Goal: Communication & Community: Participate in discussion

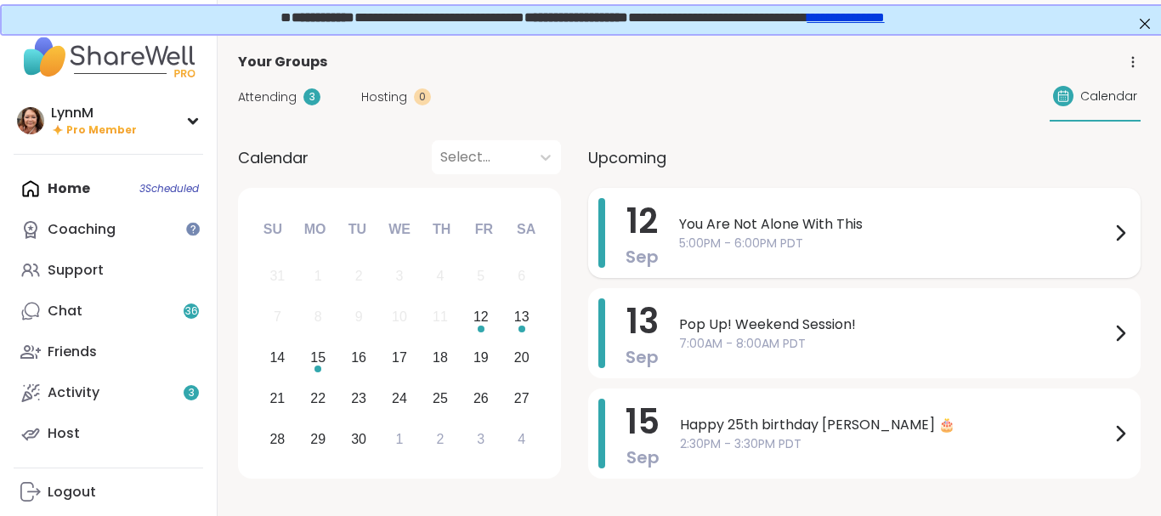
click at [1119, 231] on icon at bounding box center [1120, 233] width 20 height 20
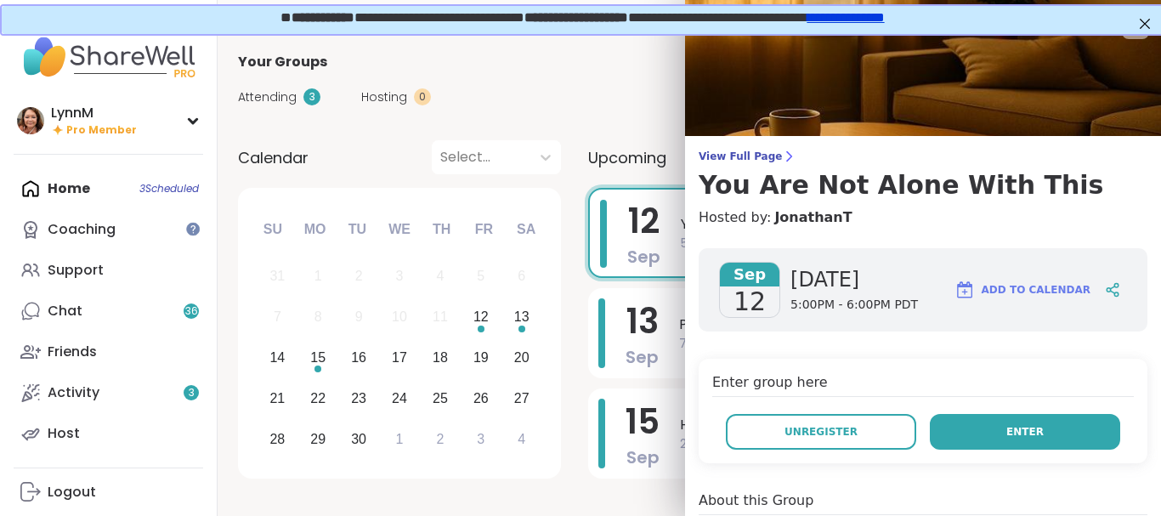
click at [1048, 435] on button "Enter" at bounding box center [1025, 432] width 190 height 36
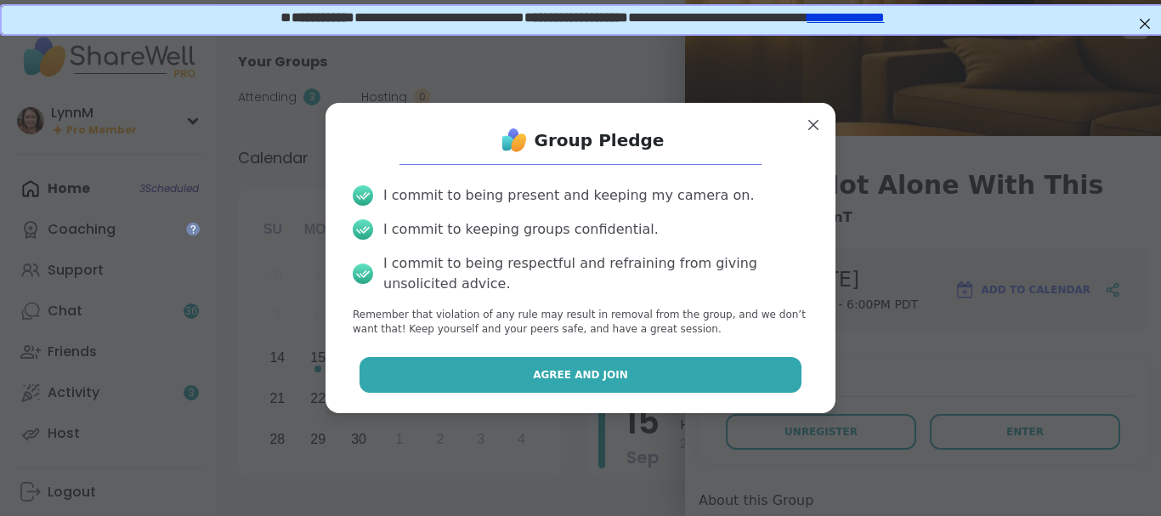
click at [658, 375] on button "Agree and Join" at bounding box center [581, 375] width 443 height 36
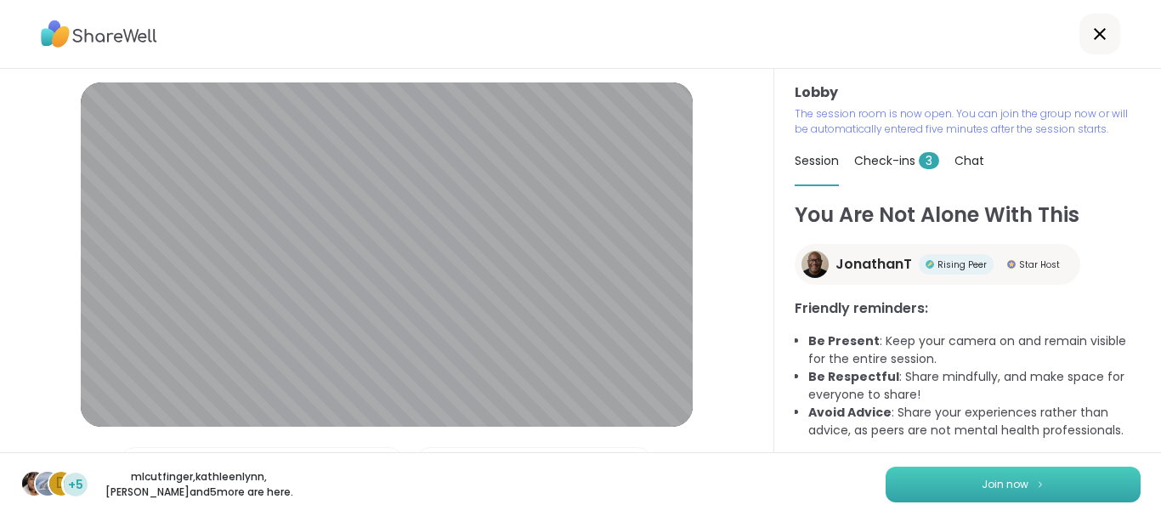
click at [1003, 475] on button "Join now" at bounding box center [1013, 485] width 255 height 36
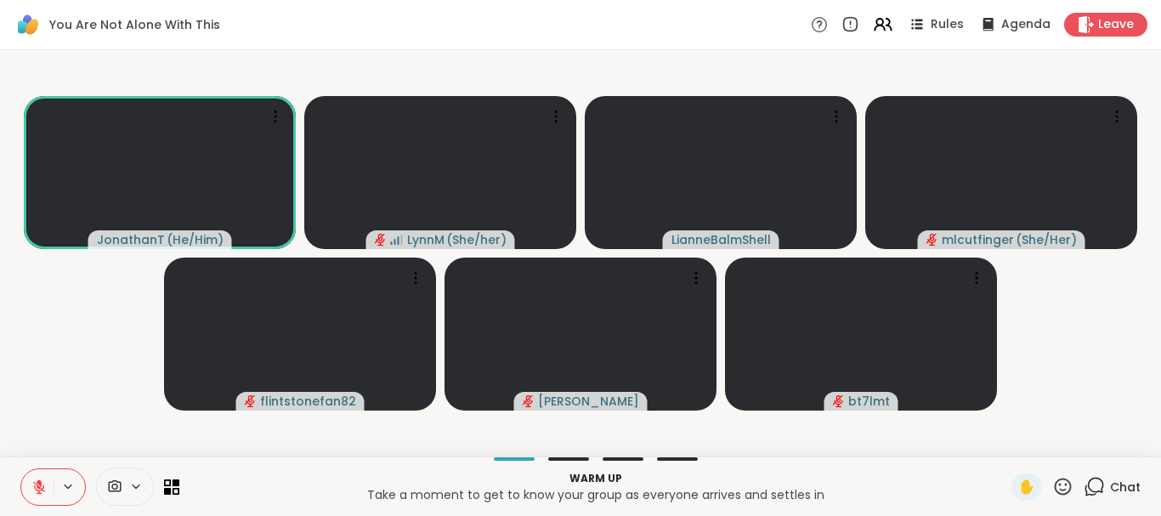
click at [809, 479] on p "Warm up" at bounding box center [596, 478] width 812 height 15
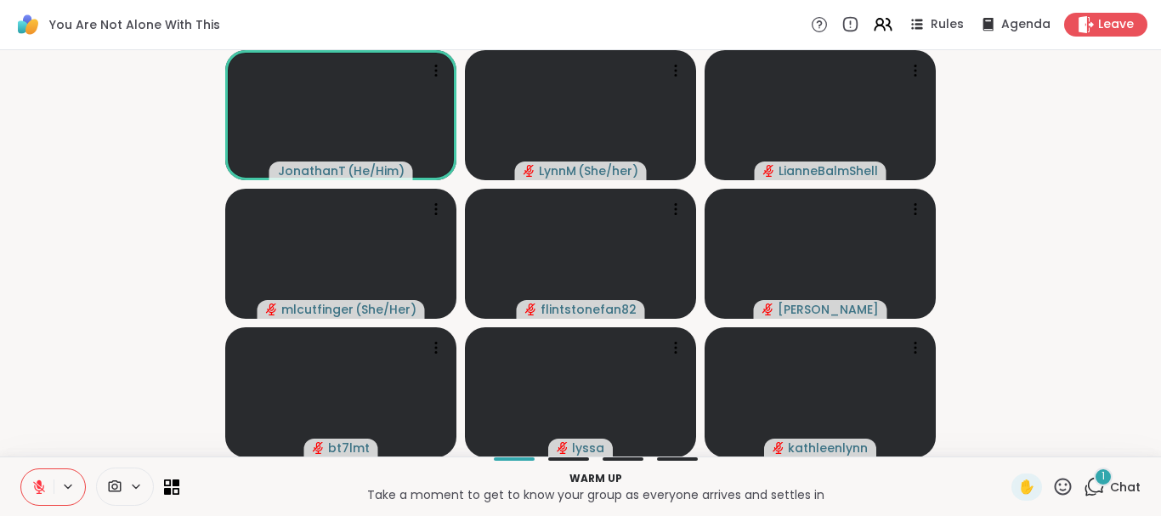
click at [1099, 484] on icon at bounding box center [1094, 486] width 21 height 21
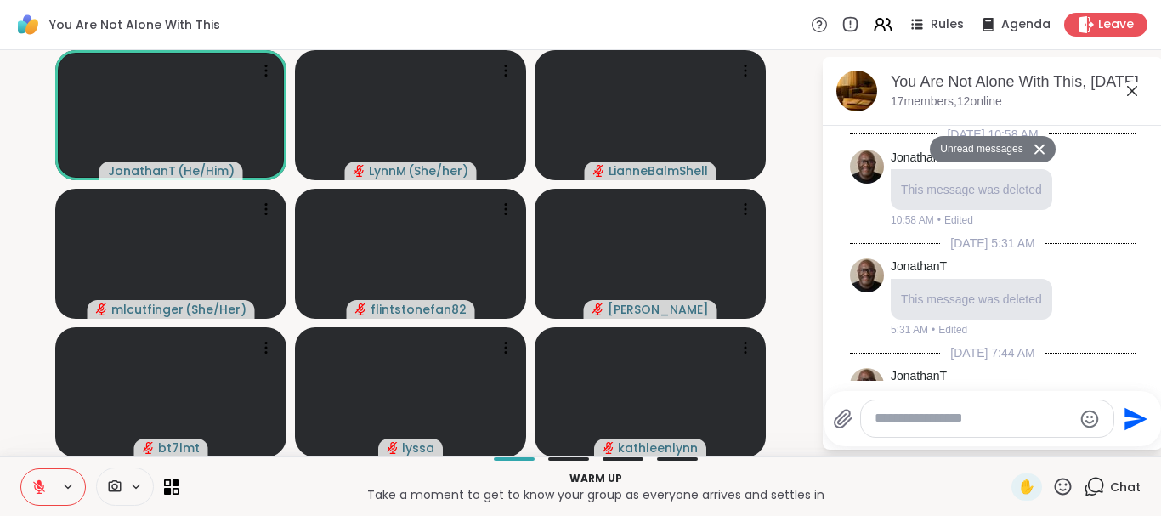
scroll to position [1337, 0]
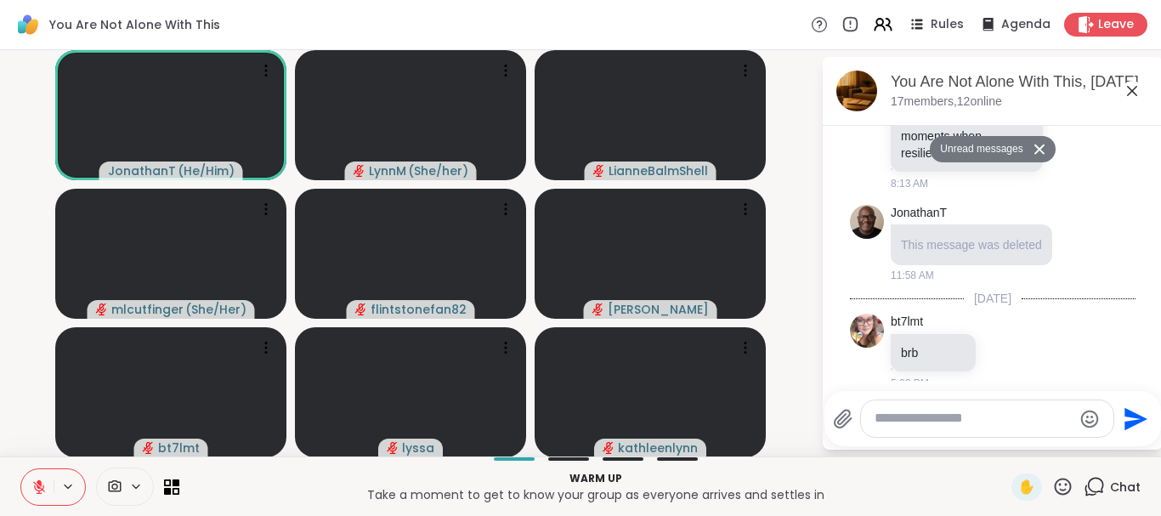
click at [930, 419] on textarea "Type your message" at bounding box center [974, 419] width 198 height 18
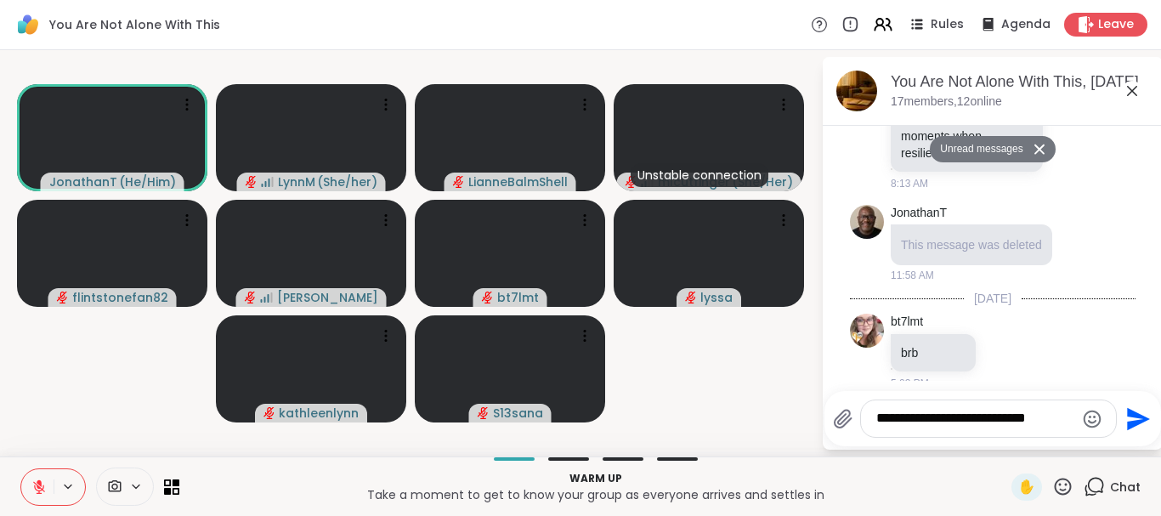
type textarea "**********"
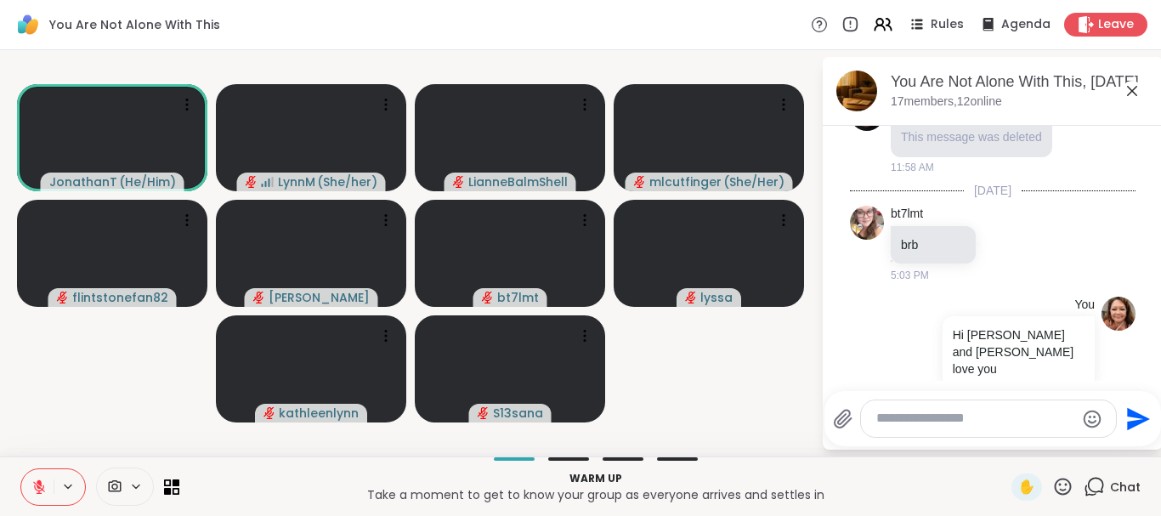
scroll to position [1468, 0]
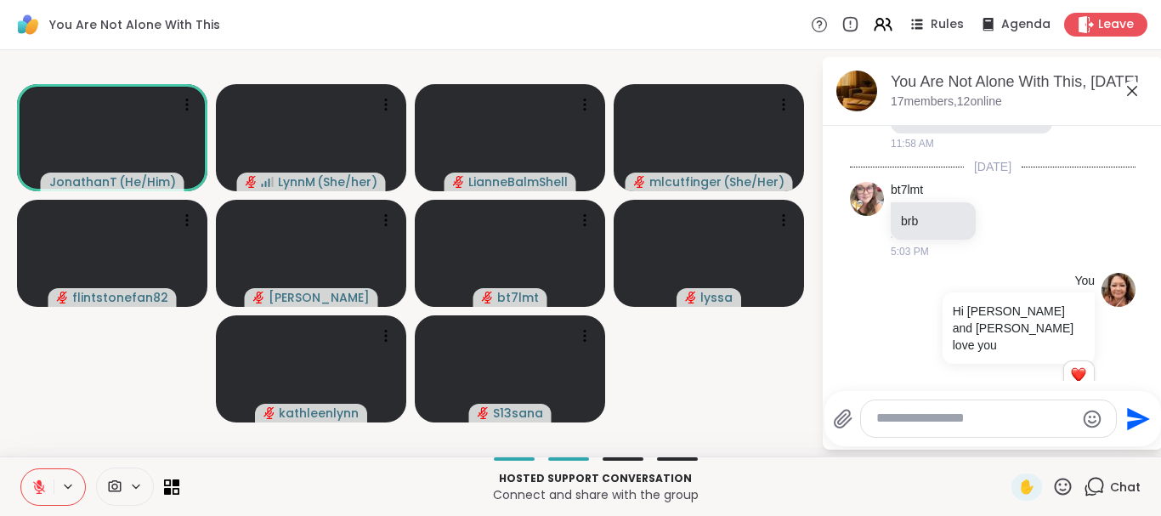
click at [1132, 88] on icon at bounding box center [1132, 91] width 20 height 20
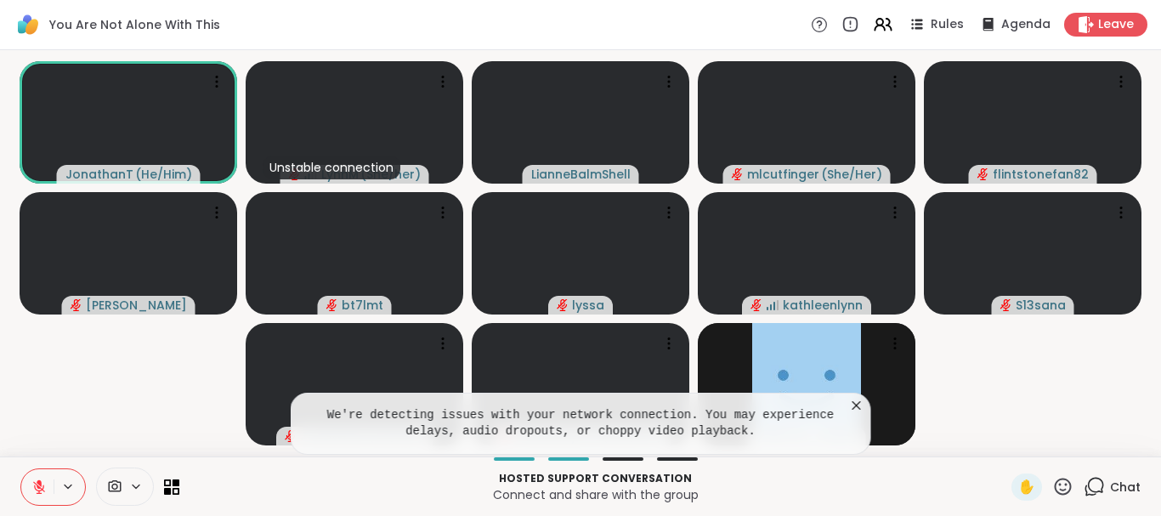
click at [856, 407] on icon at bounding box center [857, 405] width 17 height 17
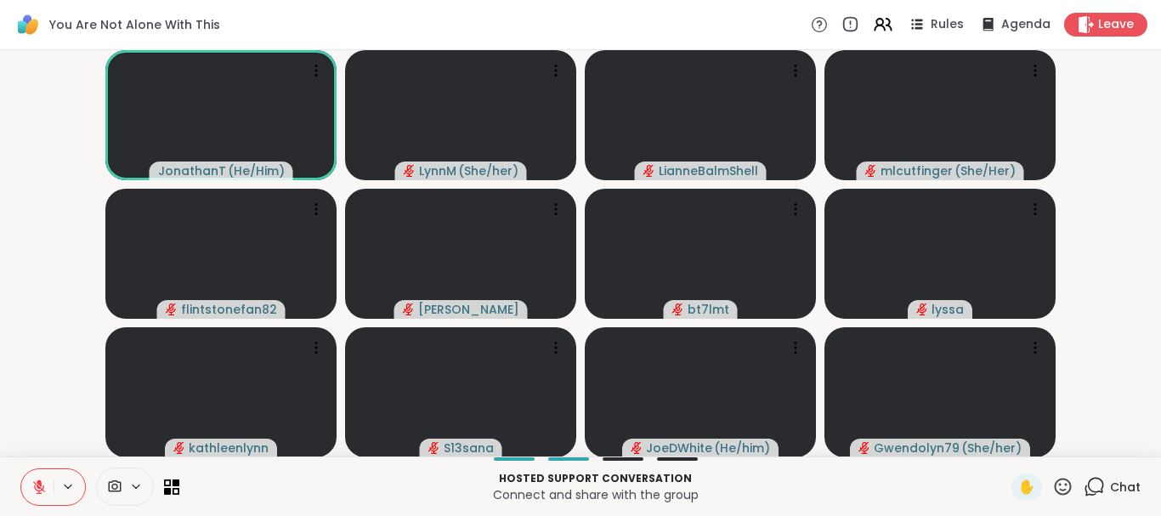
click at [1096, 483] on icon at bounding box center [1094, 486] width 21 height 21
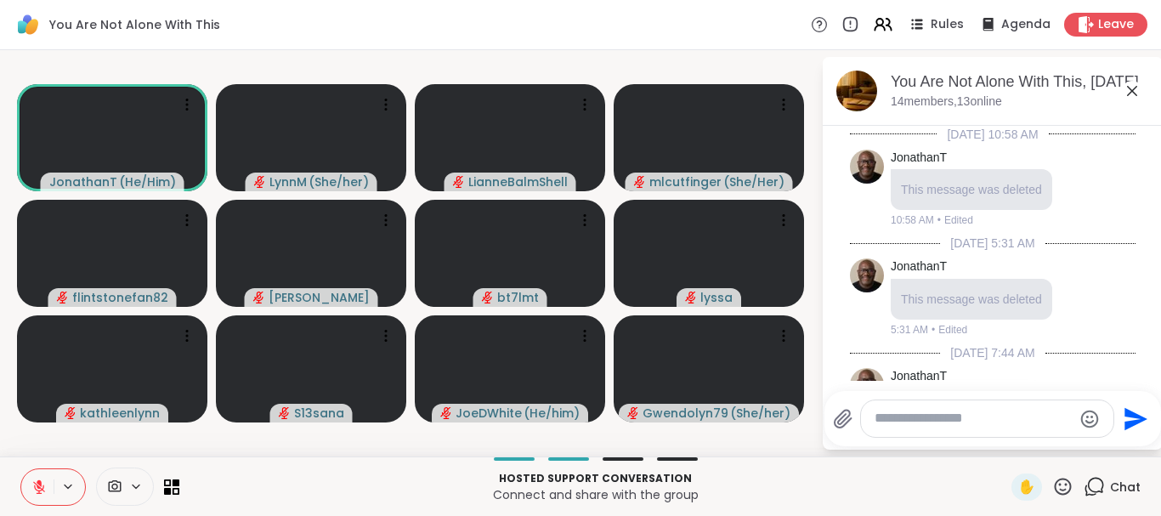
scroll to position [1451, 0]
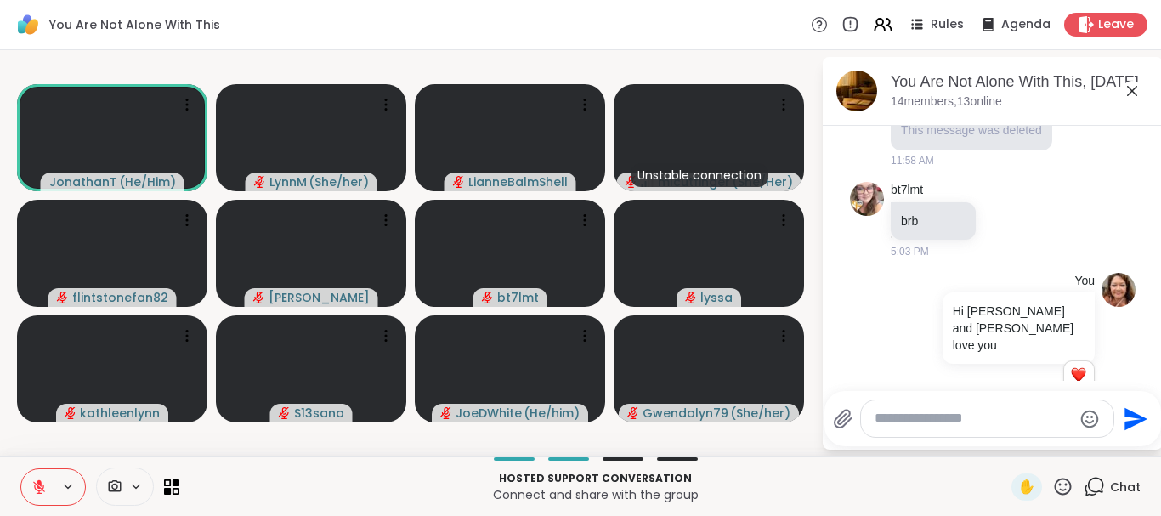
click at [1134, 87] on icon at bounding box center [1132, 91] width 20 height 20
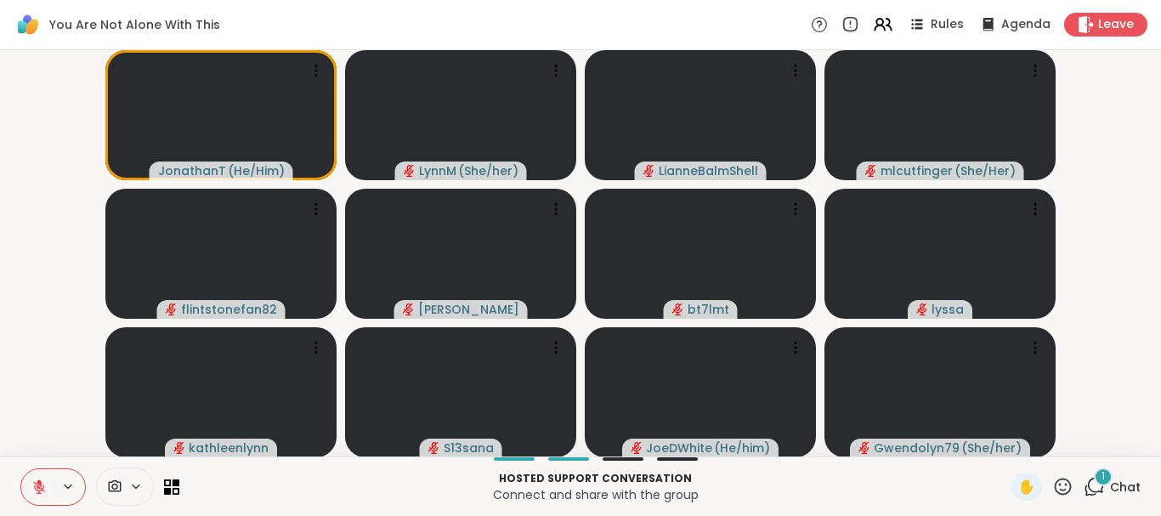
click at [1094, 487] on icon at bounding box center [1094, 486] width 21 height 21
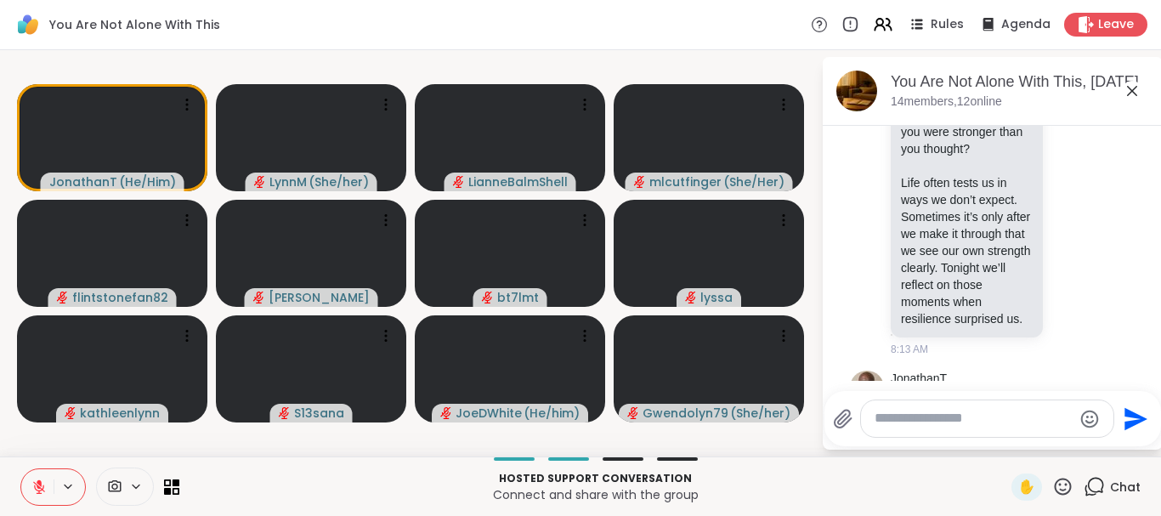
scroll to position [1064, 0]
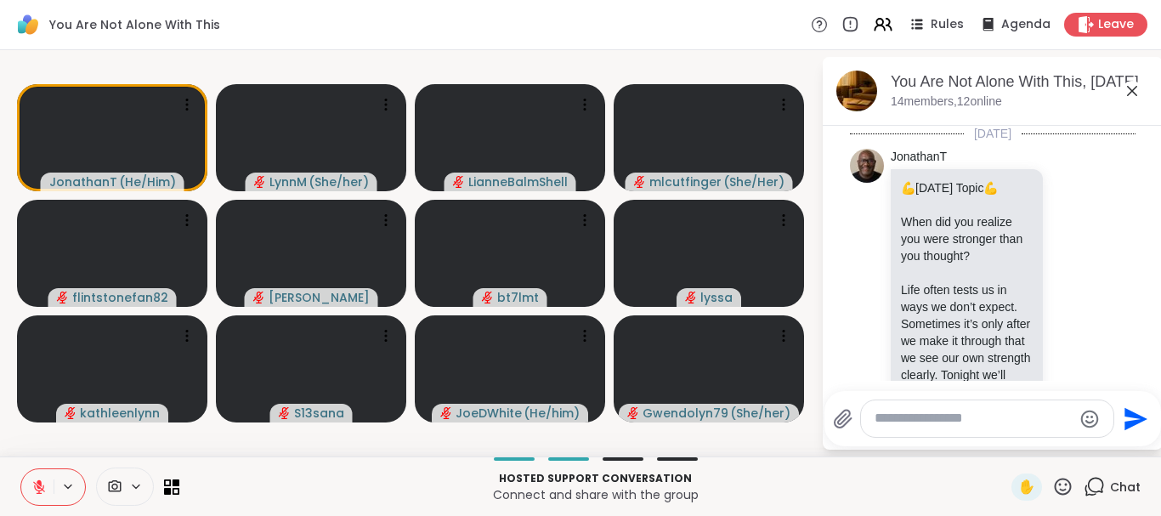
click at [1133, 94] on icon at bounding box center [1132, 91] width 20 height 20
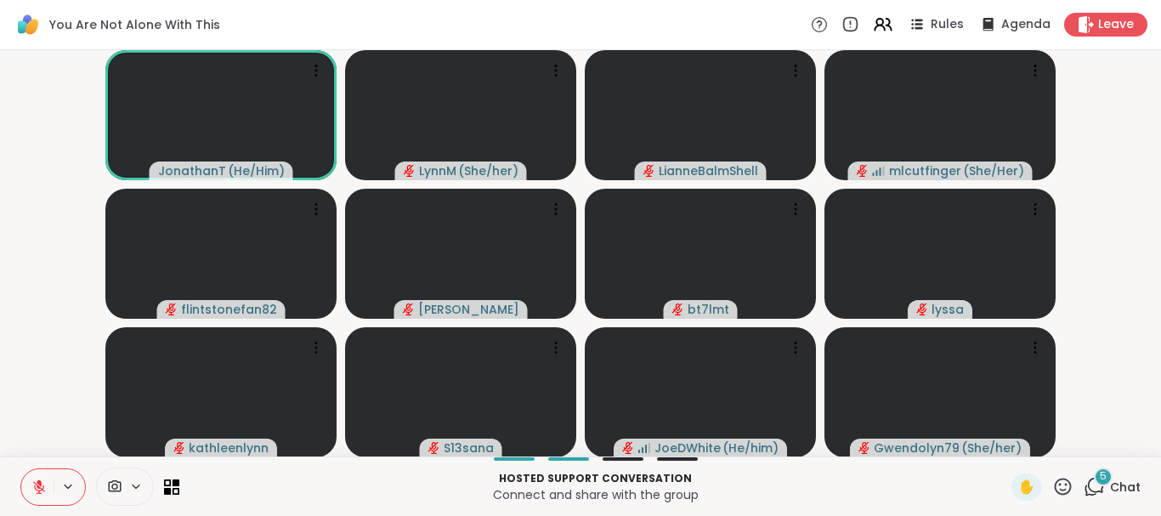
click at [1096, 481] on div "5" at bounding box center [1094, 486] width 21 height 21
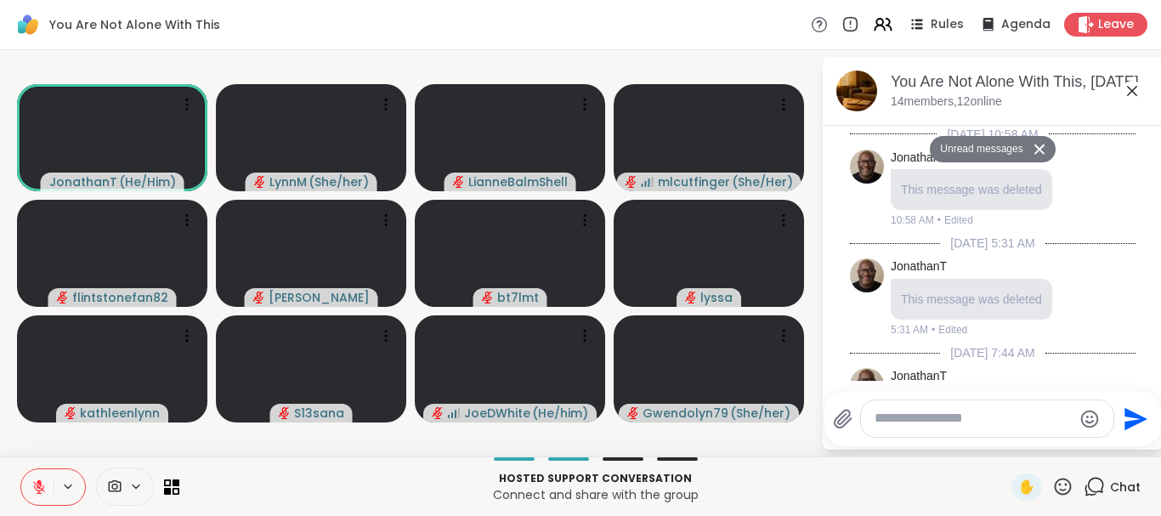
scroll to position [2263, 0]
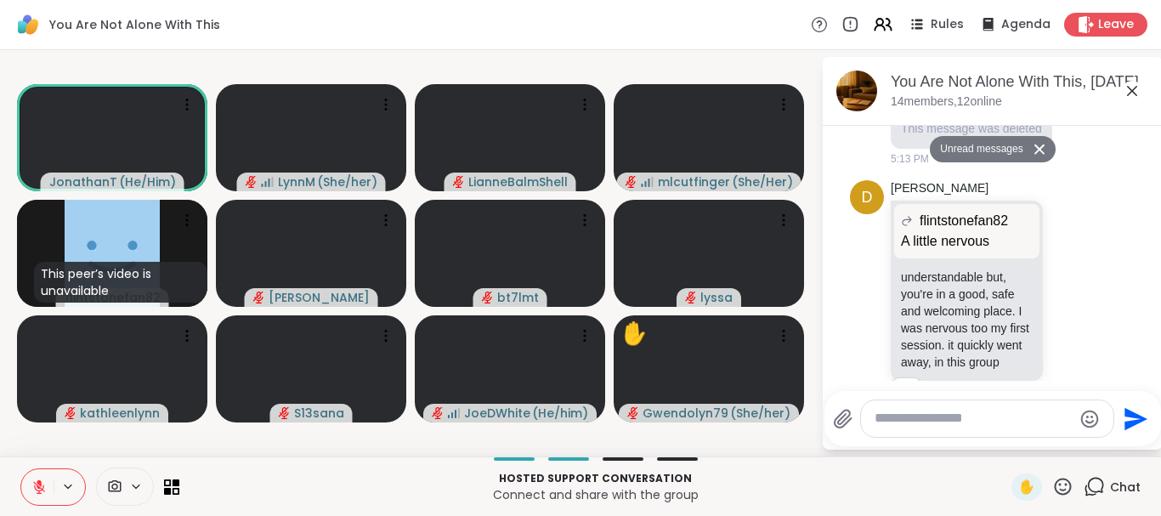
click at [1133, 94] on icon at bounding box center [1132, 91] width 20 height 20
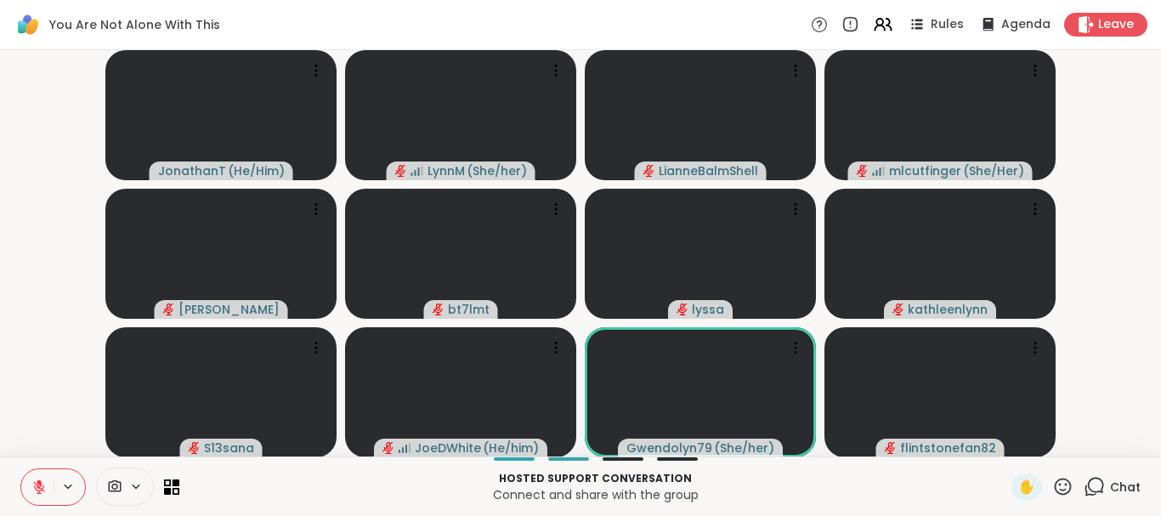
click at [1099, 486] on icon at bounding box center [1094, 486] width 21 height 21
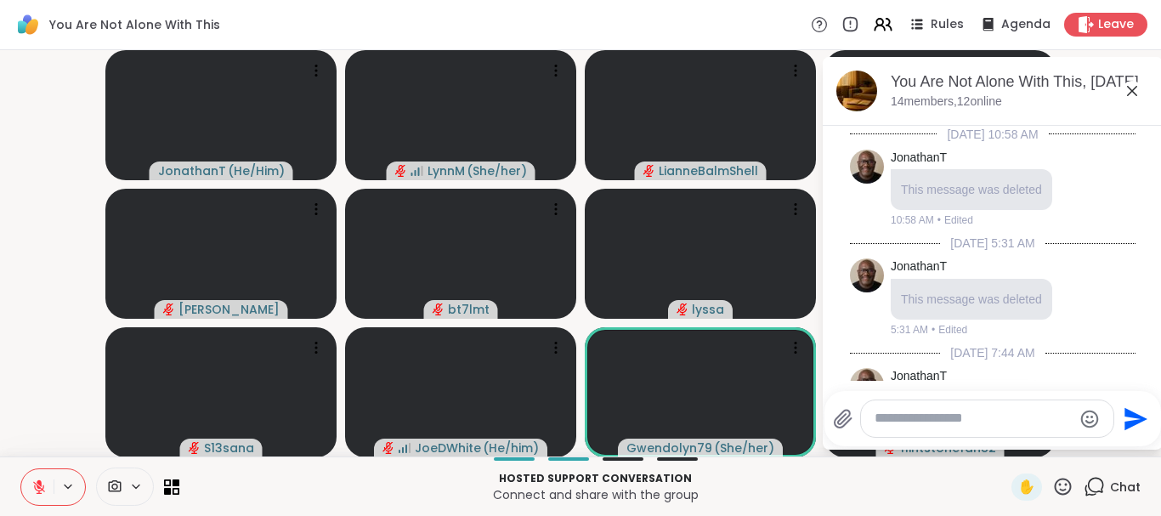
click at [941, 420] on textarea "Type your message" at bounding box center [974, 419] width 198 height 18
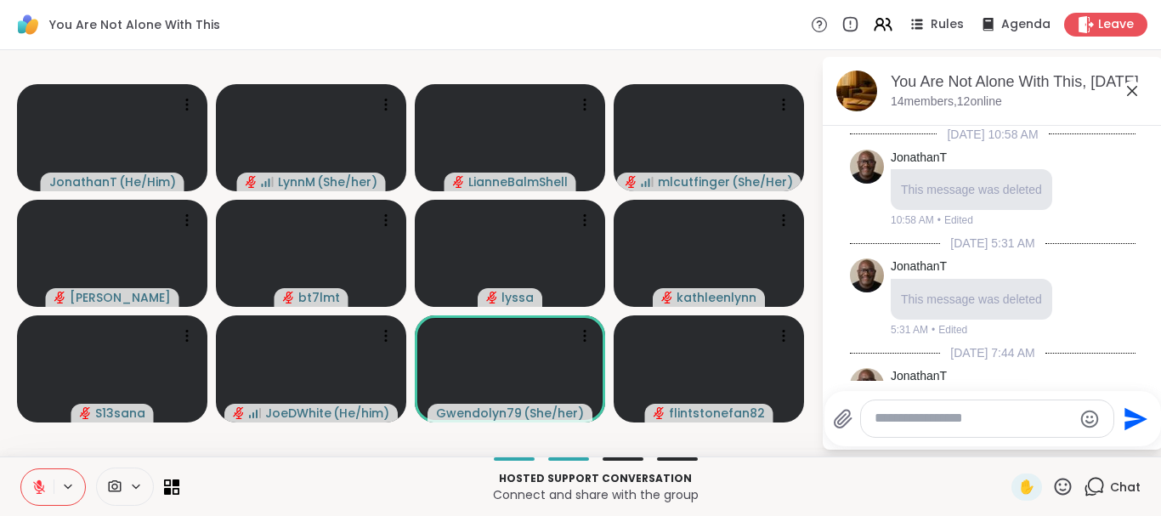
scroll to position [2206, 0]
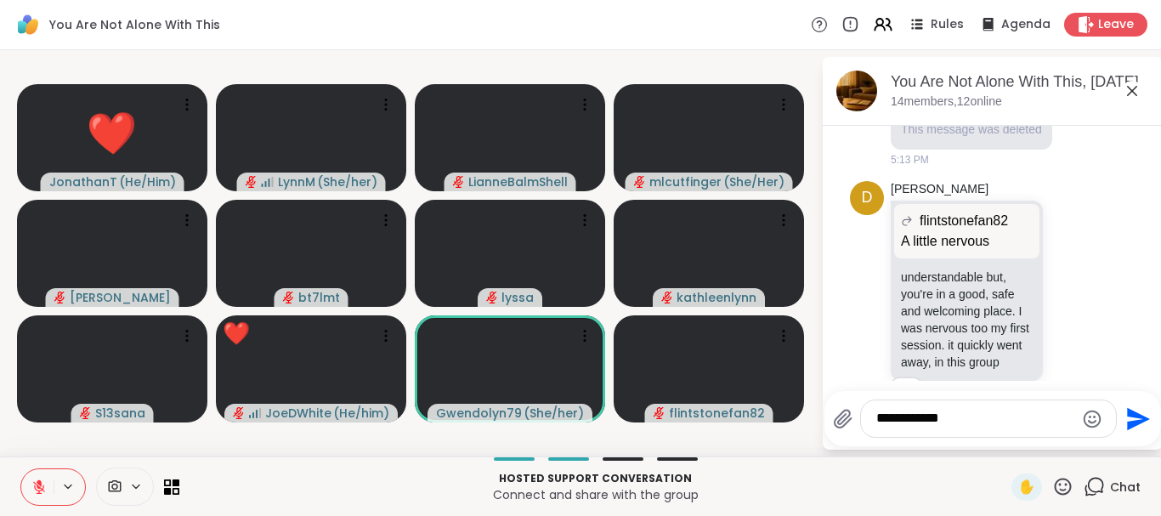
type textarea "**********"
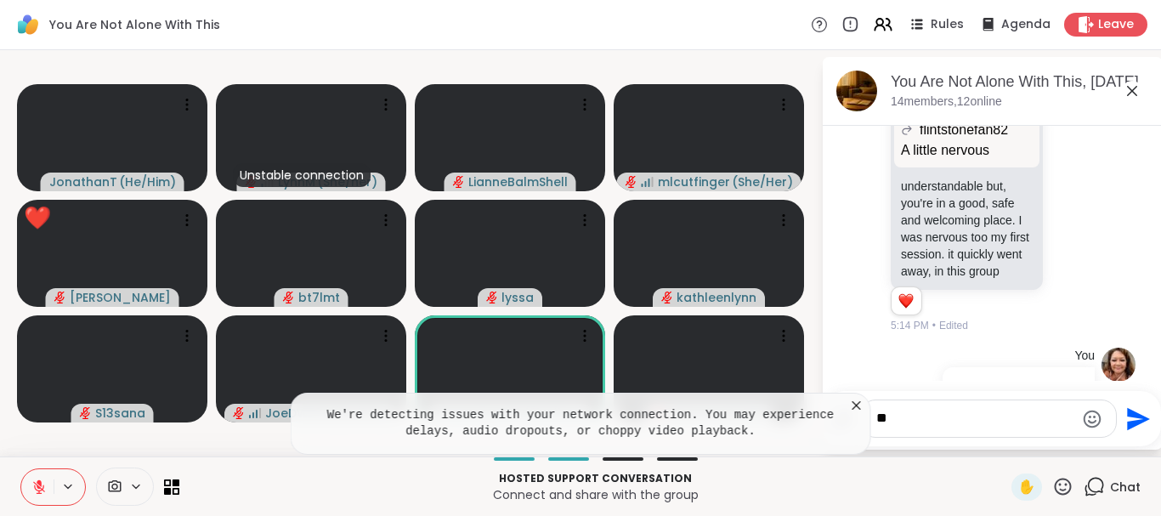
type textarea "***"
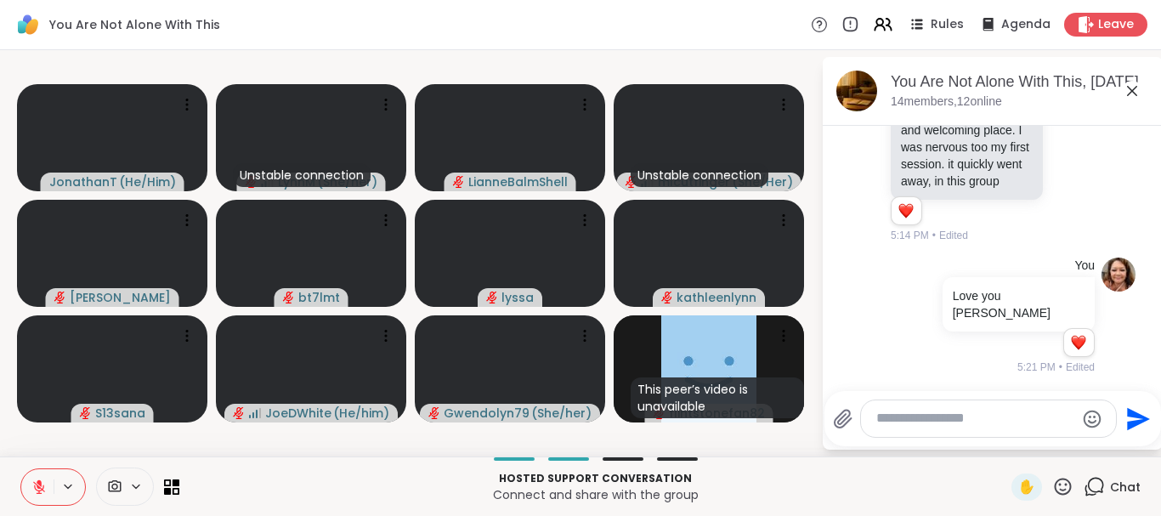
click at [1131, 94] on icon at bounding box center [1132, 91] width 20 height 20
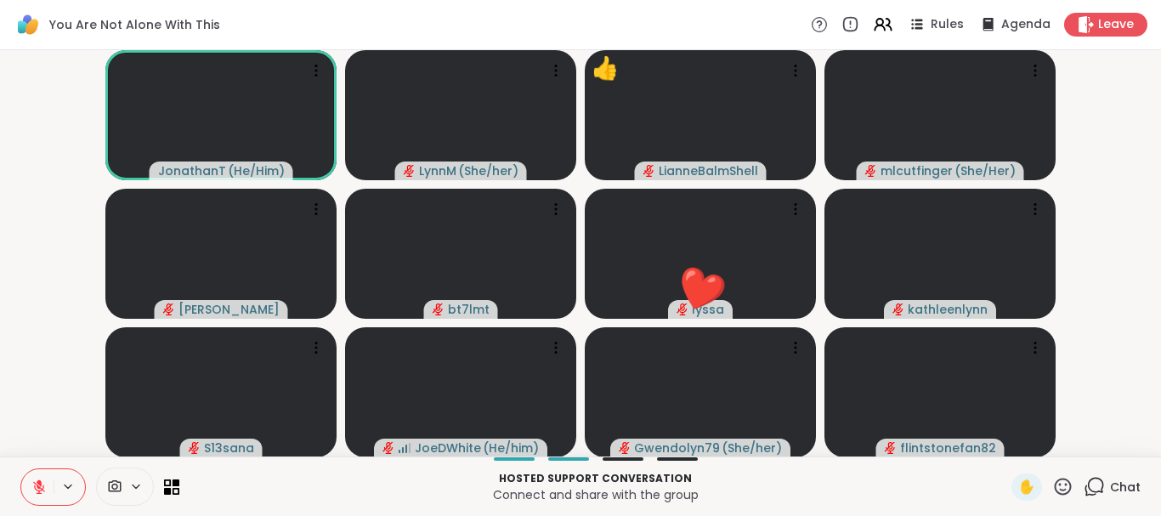
click at [1060, 488] on icon at bounding box center [1063, 486] width 21 height 21
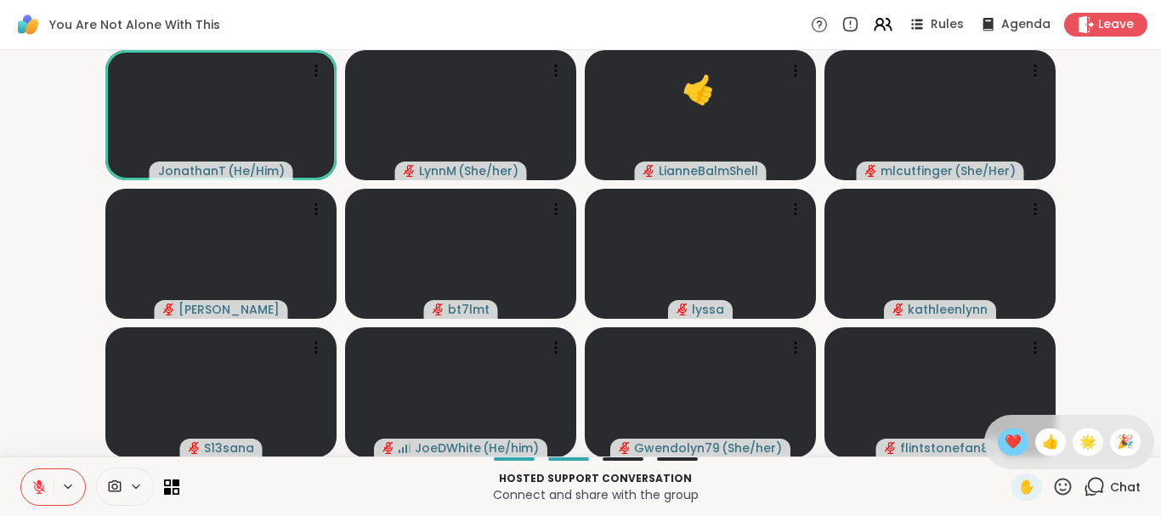
click at [1008, 442] on span "❤️" at bounding box center [1013, 442] width 17 height 20
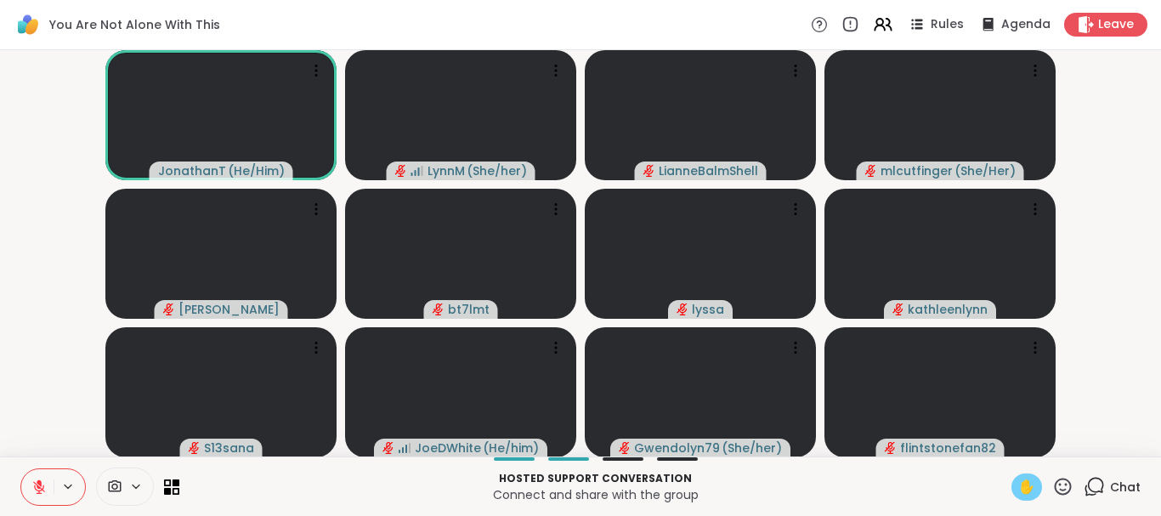
click at [1024, 492] on span "✋" at bounding box center [1027, 487] width 17 height 20
click at [44, 489] on icon at bounding box center [38, 487] width 15 height 15
click at [42, 491] on icon at bounding box center [39, 487] width 12 height 12
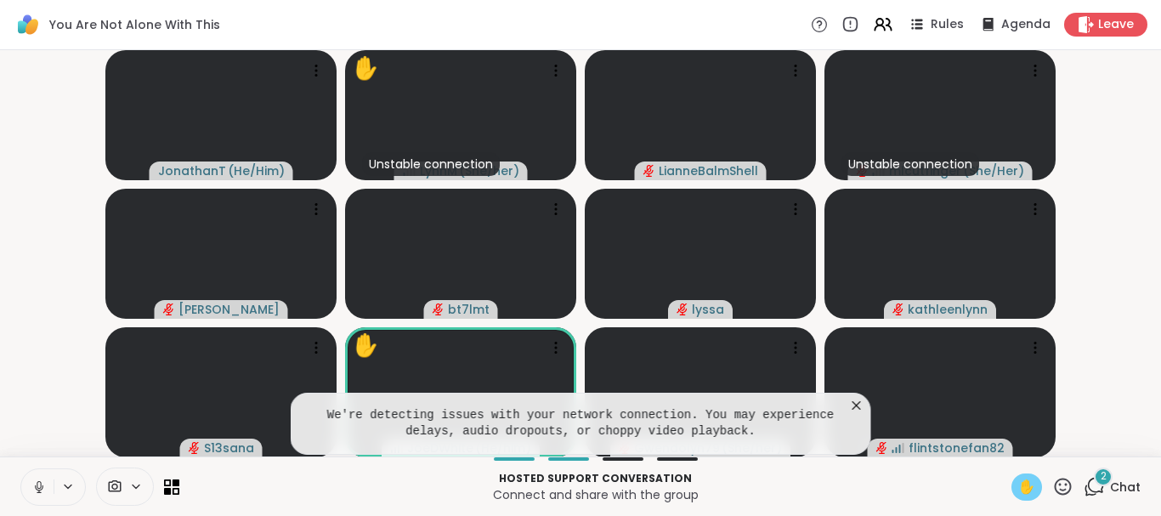
click at [859, 405] on icon at bounding box center [857, 405] width 17 height 17
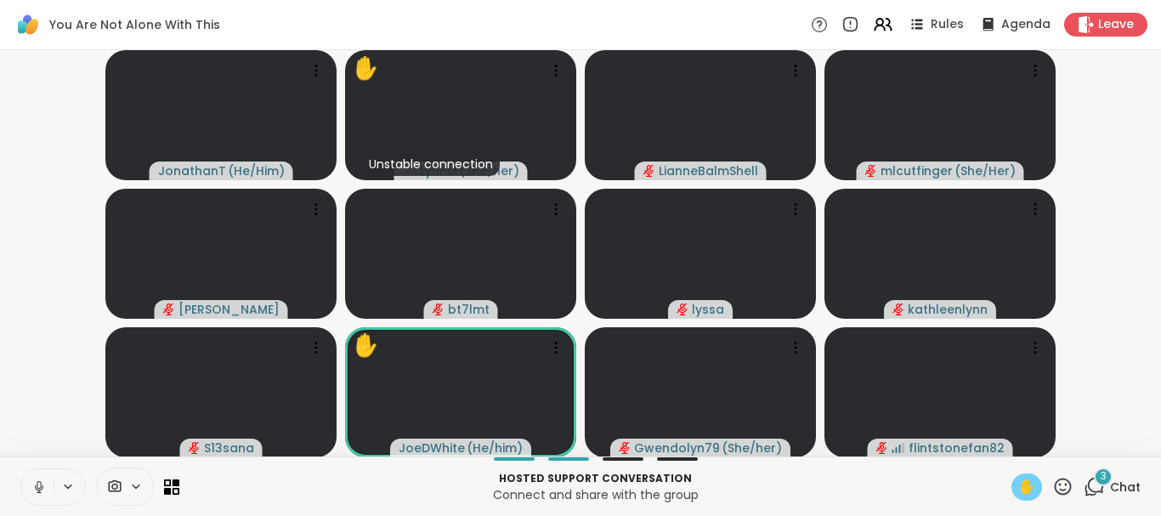
click at [38, 489] on icon at bounding box center [38, 487] width 15 height 15
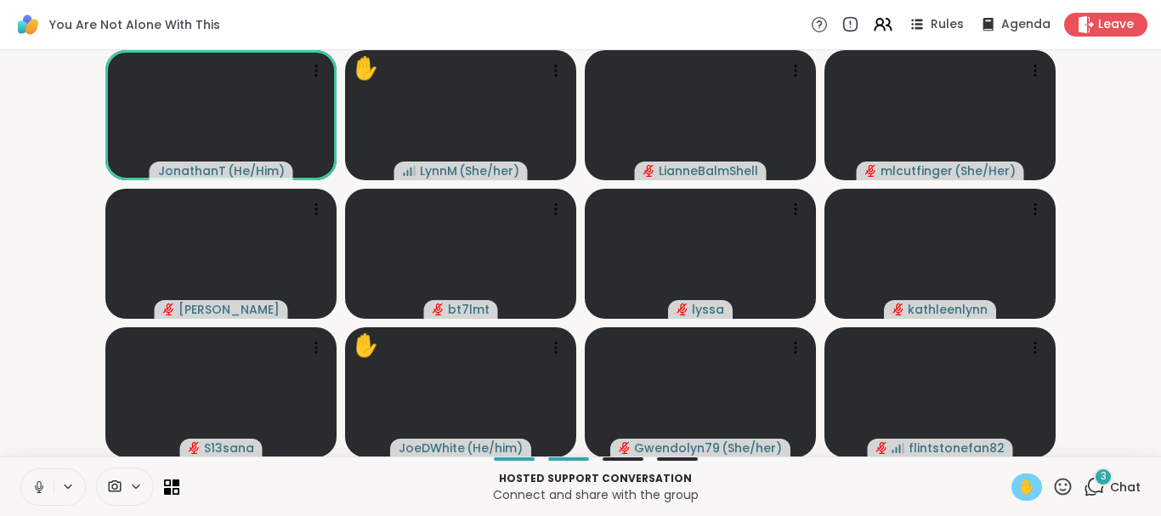
click at [38, 489] on icon at bounding box center [38, 487] width 15 height 15
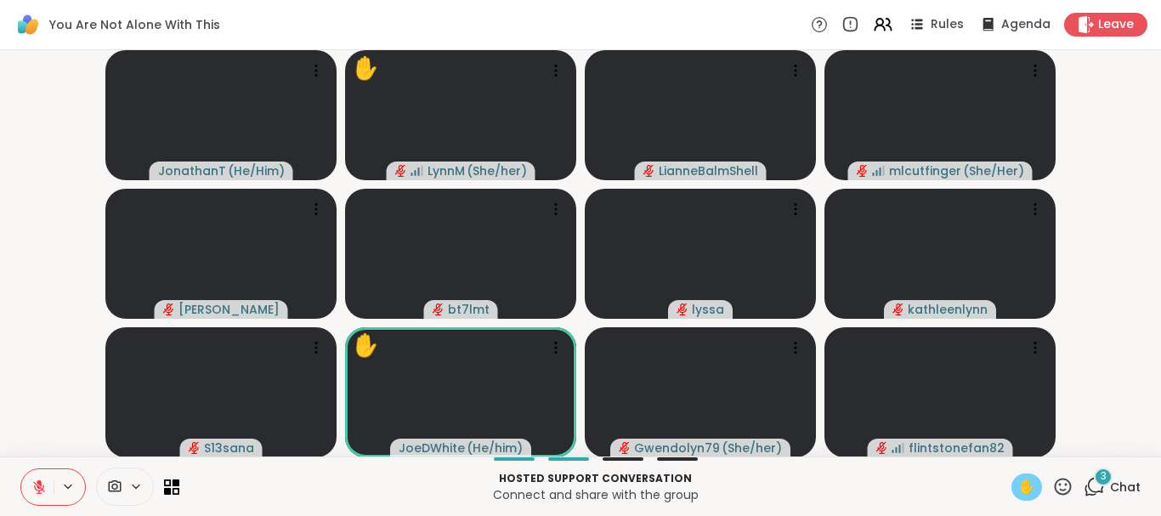
click at [1096, 483] on icon at bounding box center [1094, 486] width 21 height 21
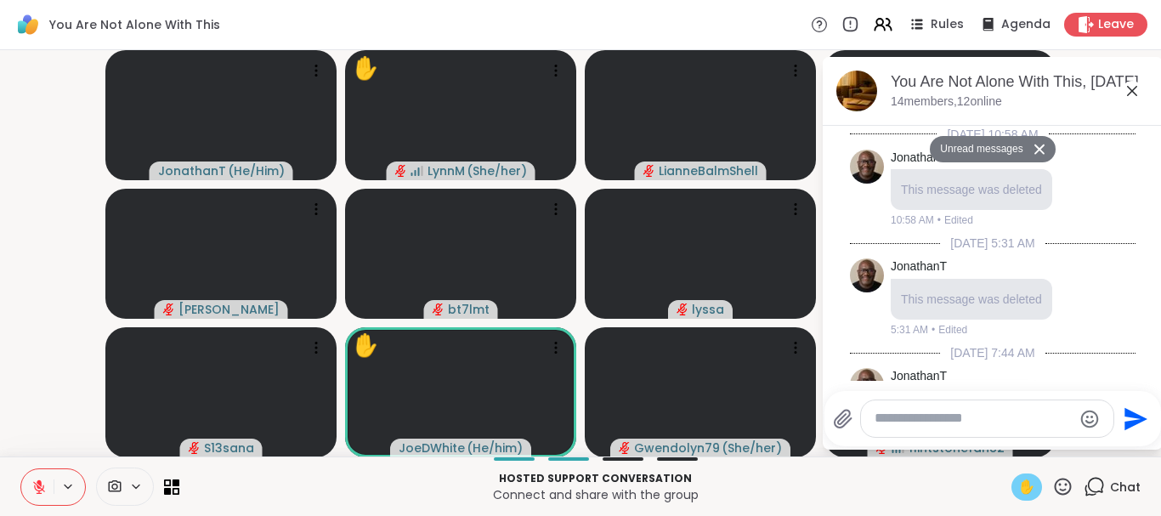
scroll to position [2933, 0]
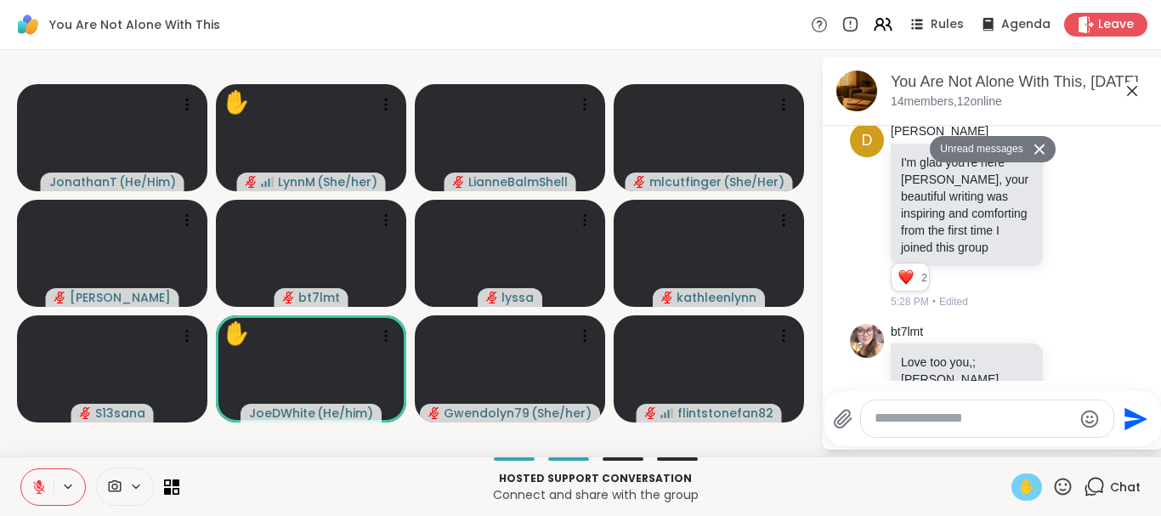
click at [1133, 90] on icon at bounding box center [1132, 91] width 10 height 10
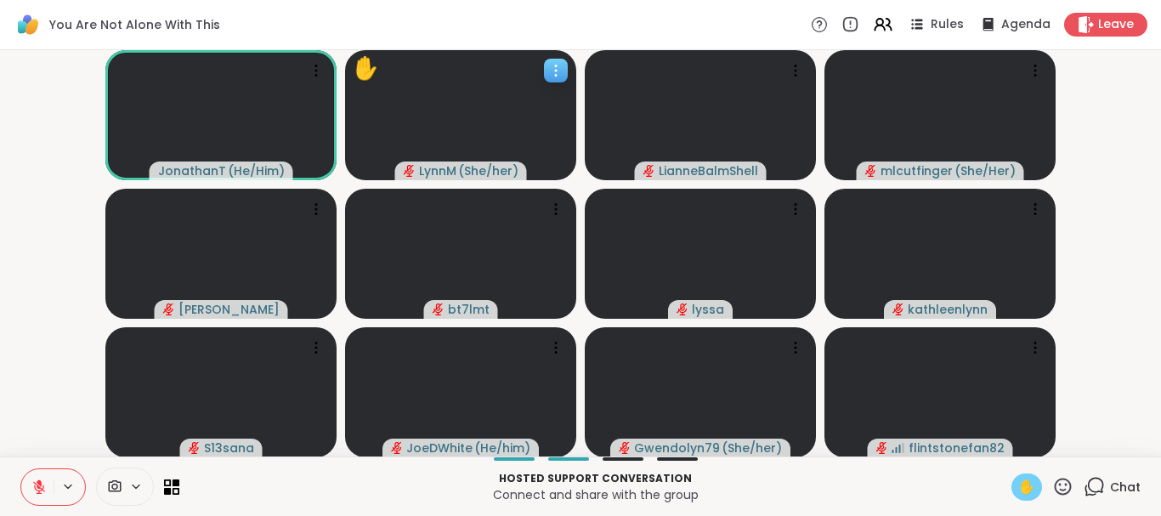
click at [365, 71] on div "✋" at bounding box center [365, 68] width 27 height 33
click at [37, 488] on icon at bounding box center [38, 487] width 15 height 15
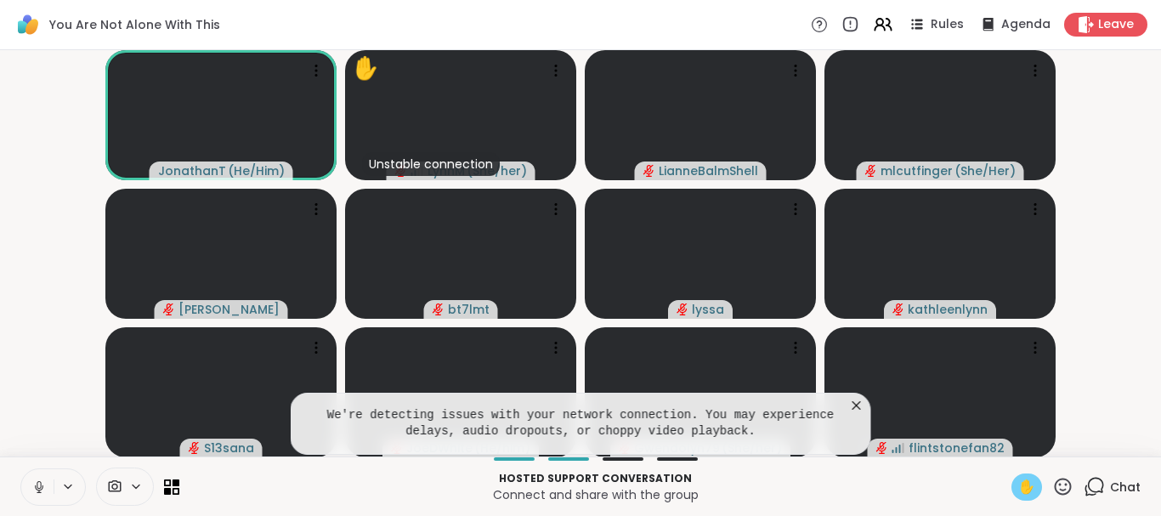
click at [42, 493] on icon at bounding box center [38, 487] width 15 height 15
click at [1025, 489] on span "✋" at bounding box center [1027, 487] width 17 height 20
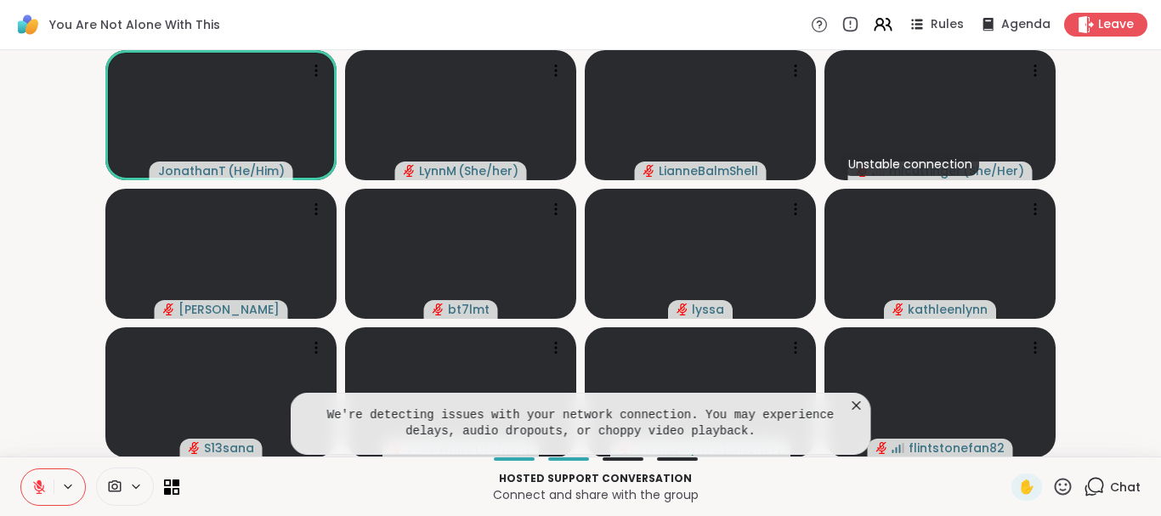
click at [862, 410] on icon at bounding box center [857, 405] width 17 height 17
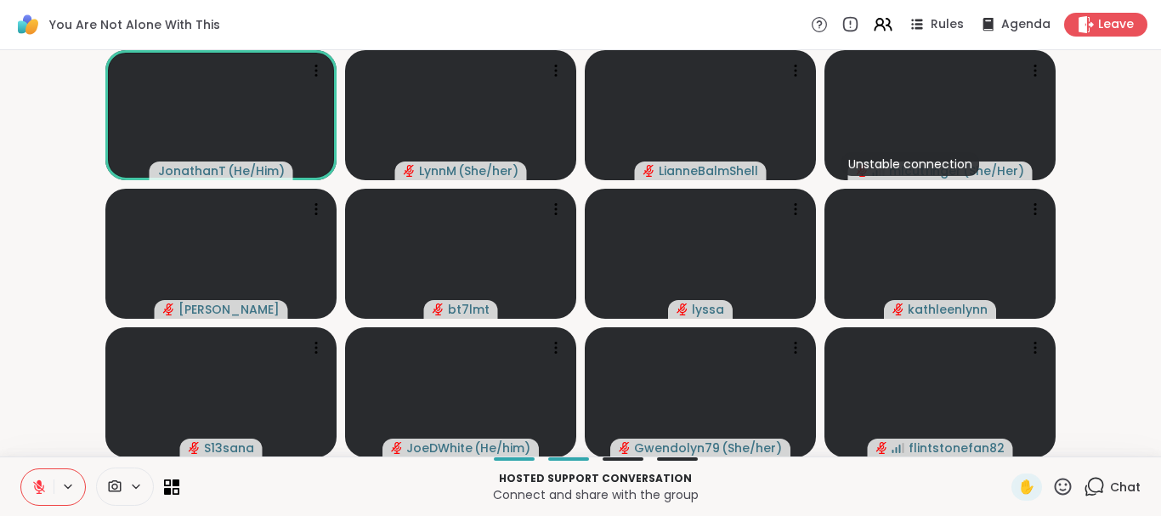
click at [42, 487] on icon at bounding box center [38, 487] width 15 height 15
click at [37, 487] on icon at bounding box center [39, 487] width 12 height 12
click at [37, 486] on icon at bounding box center [39, 487] width 12 height 12
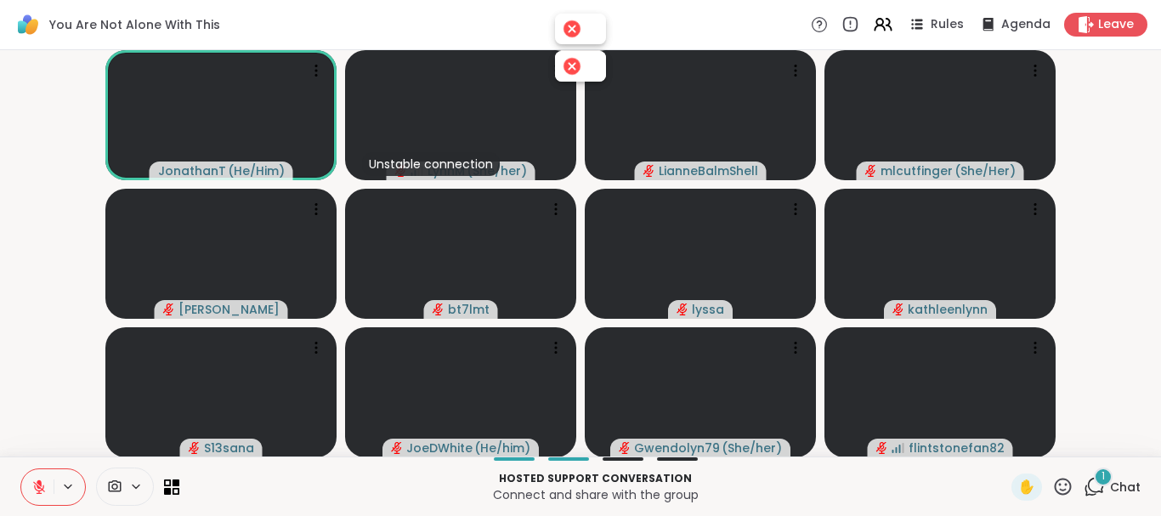
click at [37, 487] on icon at bounding box center [39, 487] width 12 height 12
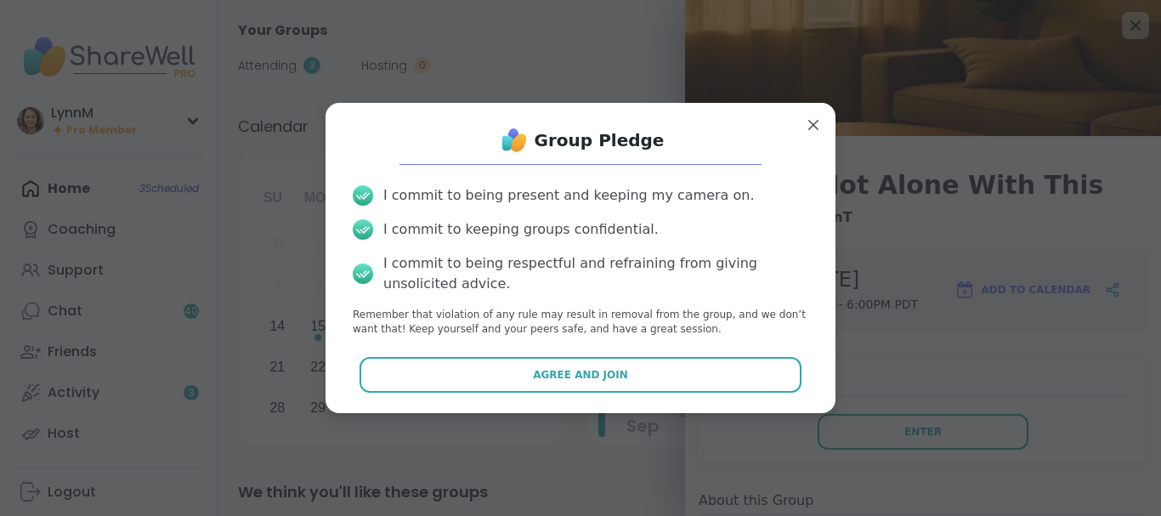
click at [562, 372] on span "Agree and Join" at bounding box center [580, 374] width 95 height 15
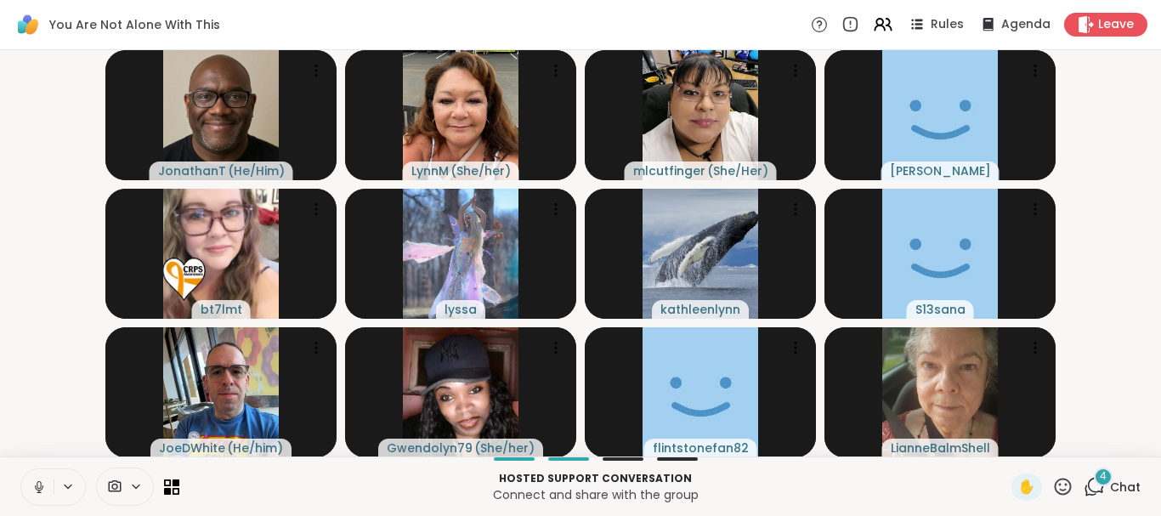
click at [39, 487] on icon at bounding box center [38, 487] width 15 height 15
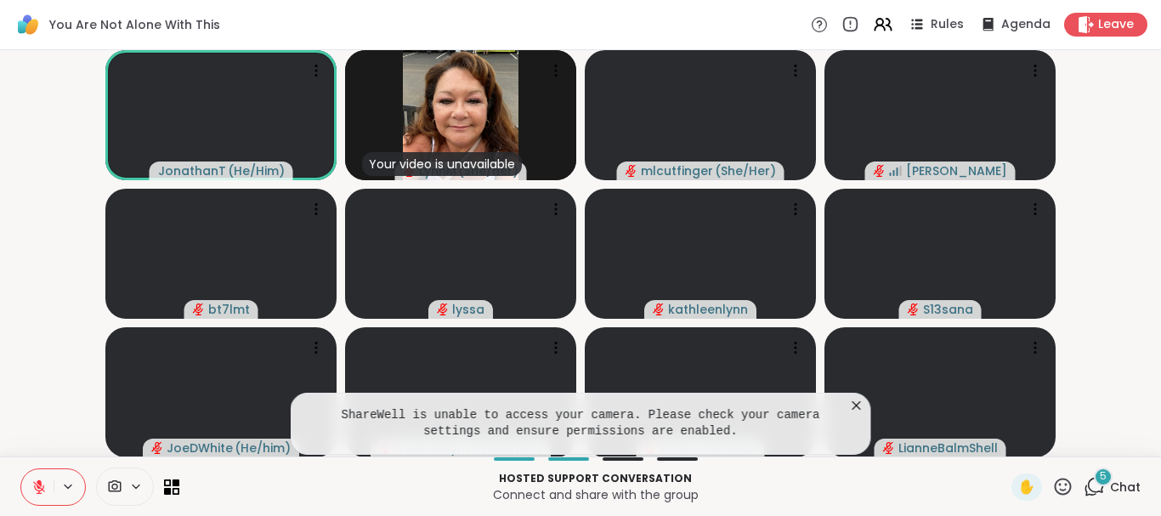
click at [1095, 487] on icon at bounding box center [1094, 486] width 21 height 21
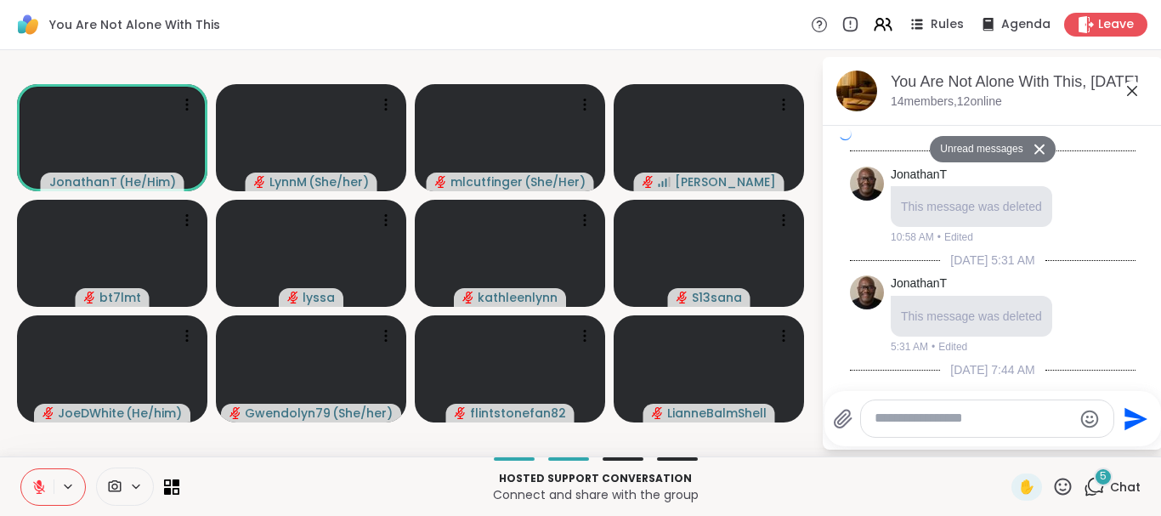
scroll to position [3713, 0]
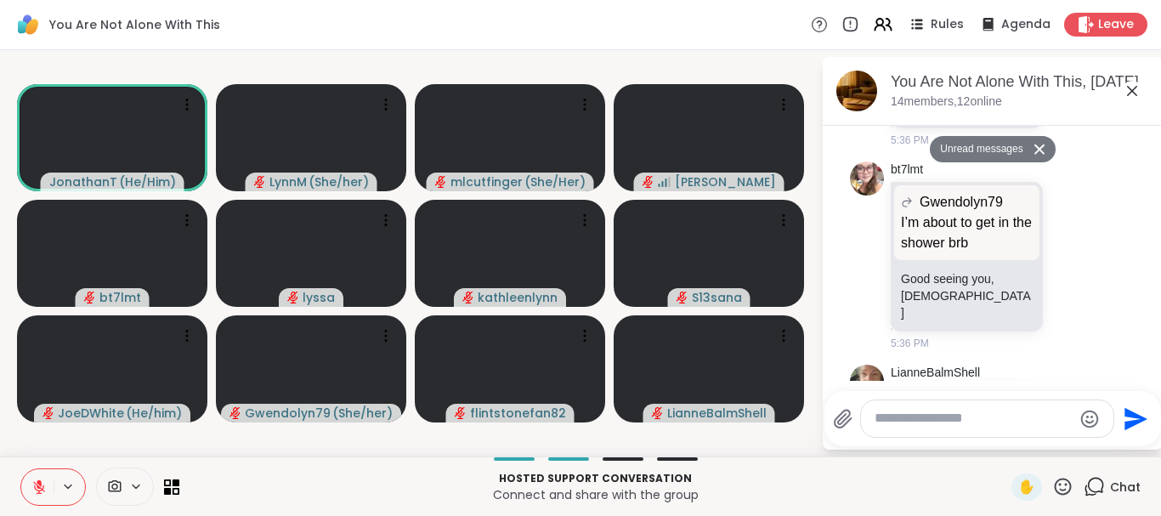
drag, startPoint x: 937, startPoint y: 422, endPoint x: 938, endPoint y: 408, distance: 13.6
click at [938, 420] on textarea "Type your message" at bounding box center [974, 419] width 198 height 18
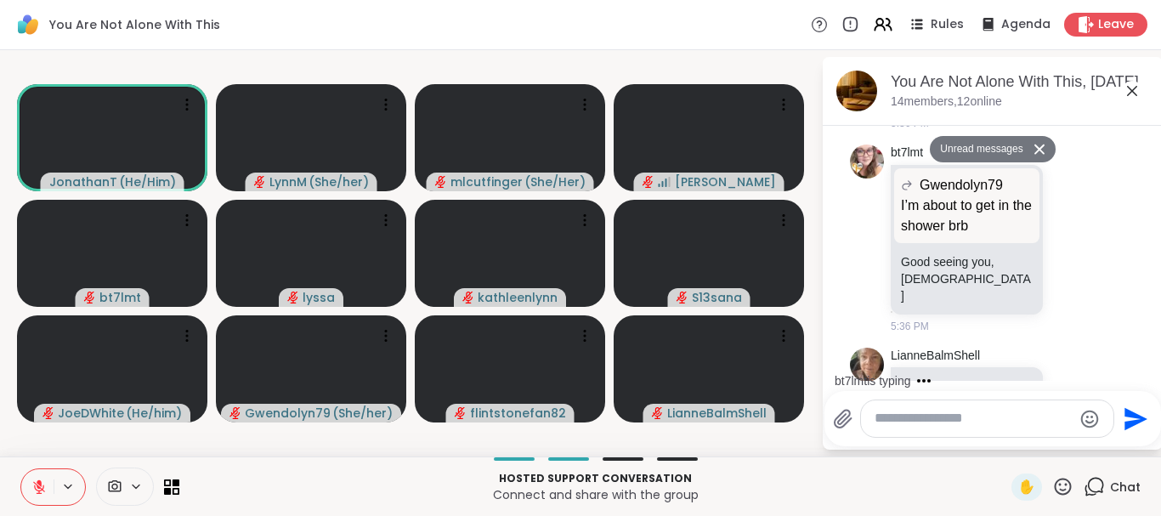
scroll to position [3696, 0]
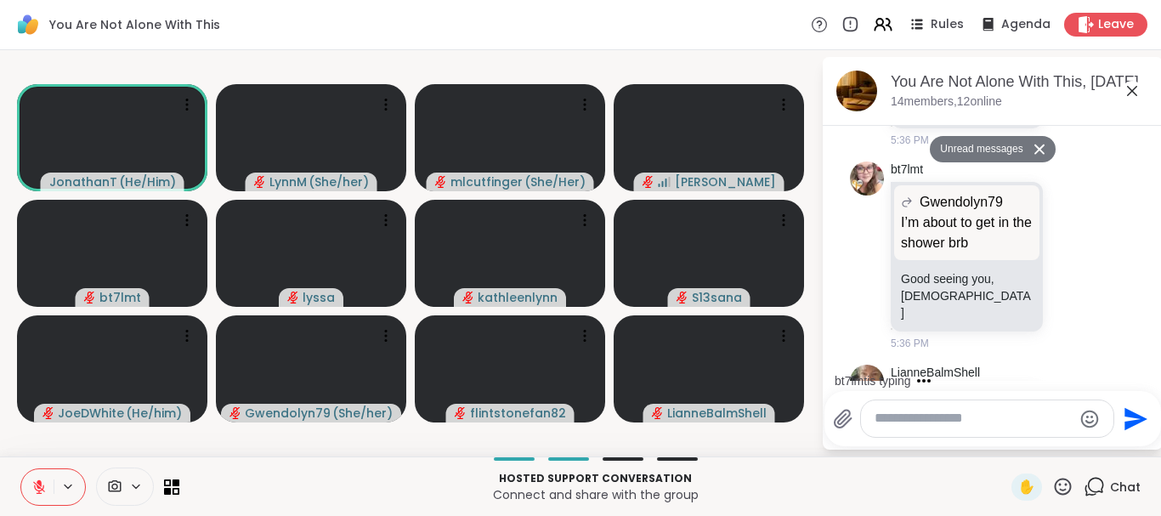
click at [1130, 91] on icon at bounding box center [1132, 91] width 20 height 20
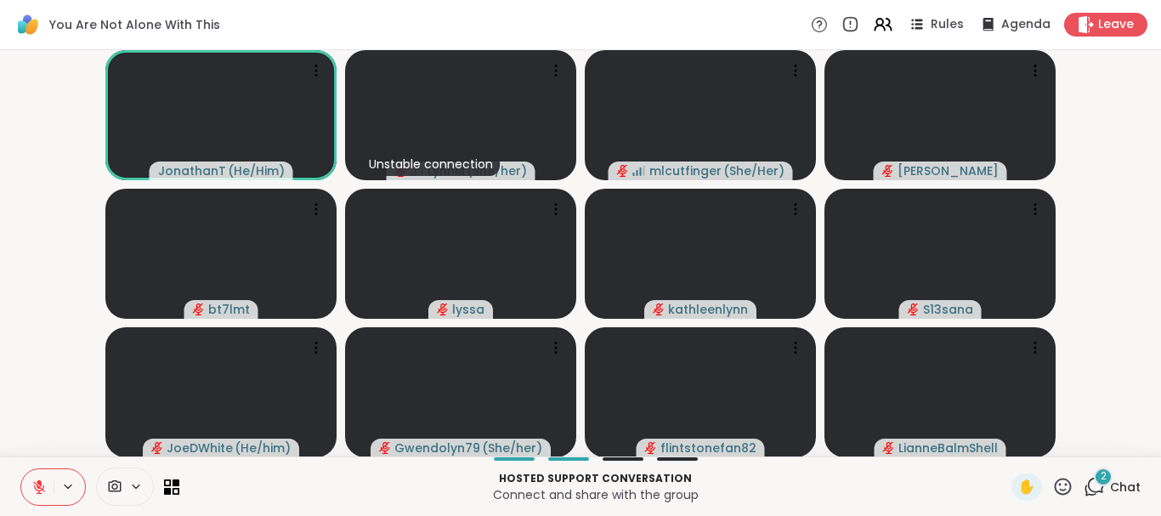
click at [1059, 486] on icon at bounding box center [1063, 486] width 21 height 21
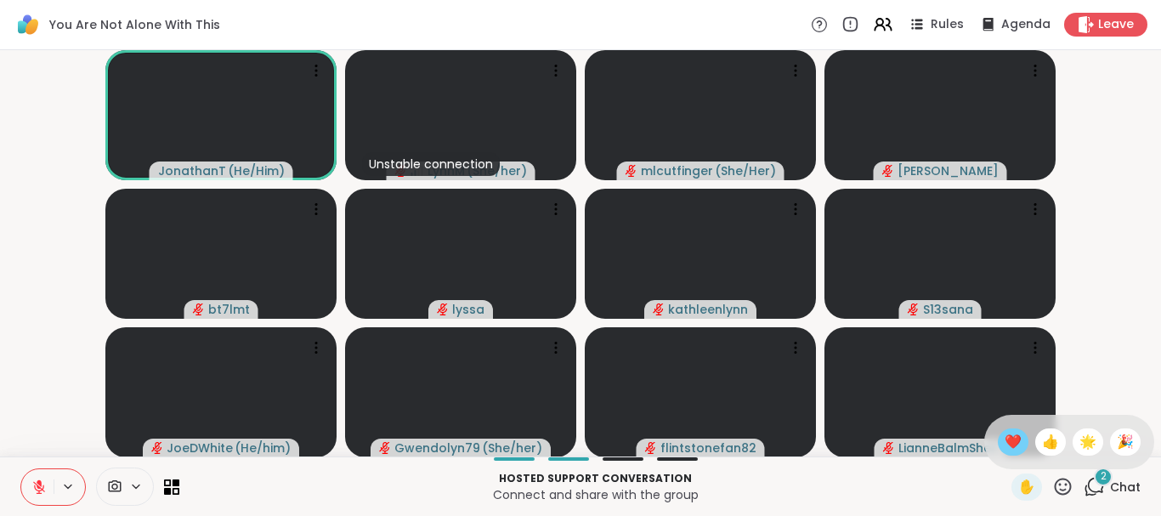
click at [1011, 445] on span "❤️" at bounding box center [1013, 442] width 17 height 20
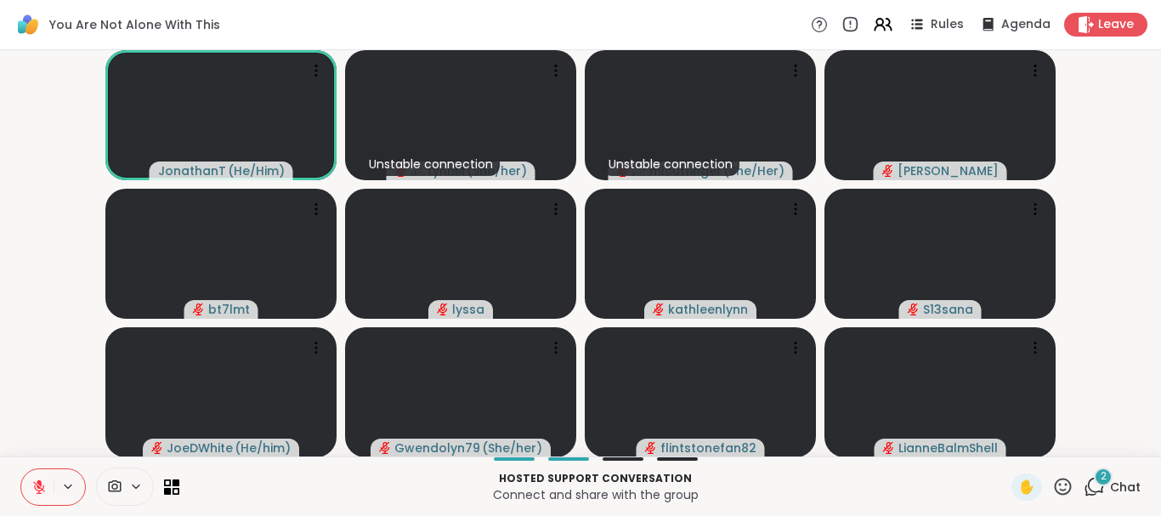
click at [1094, 486] on icon at bounding box center [1094, 486] width 21 height 21
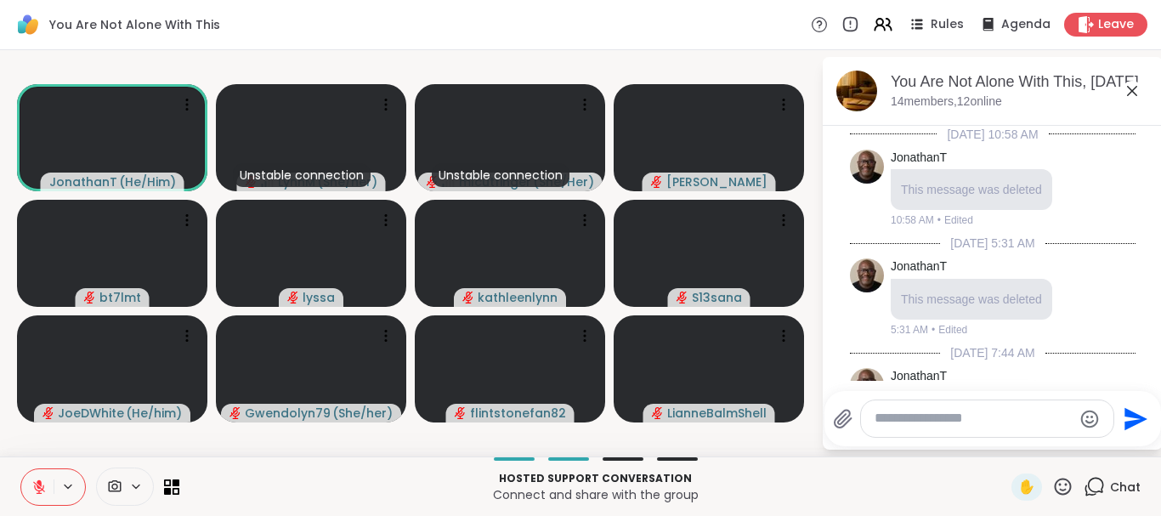
scroll to position [3935, 0]
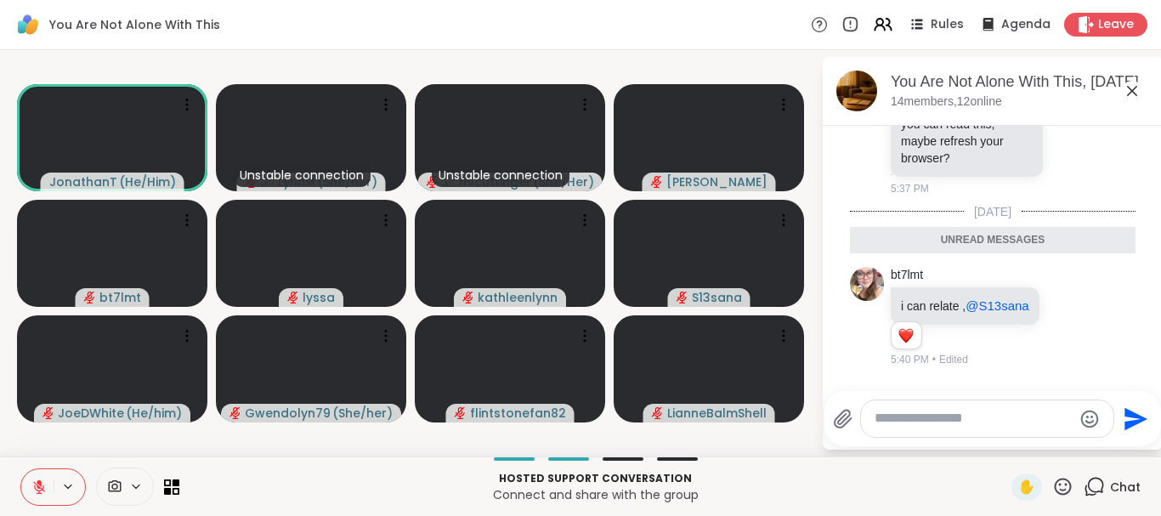
click at [1130, 92] on icon at bounding box center [1132, 91] width 20 height 20
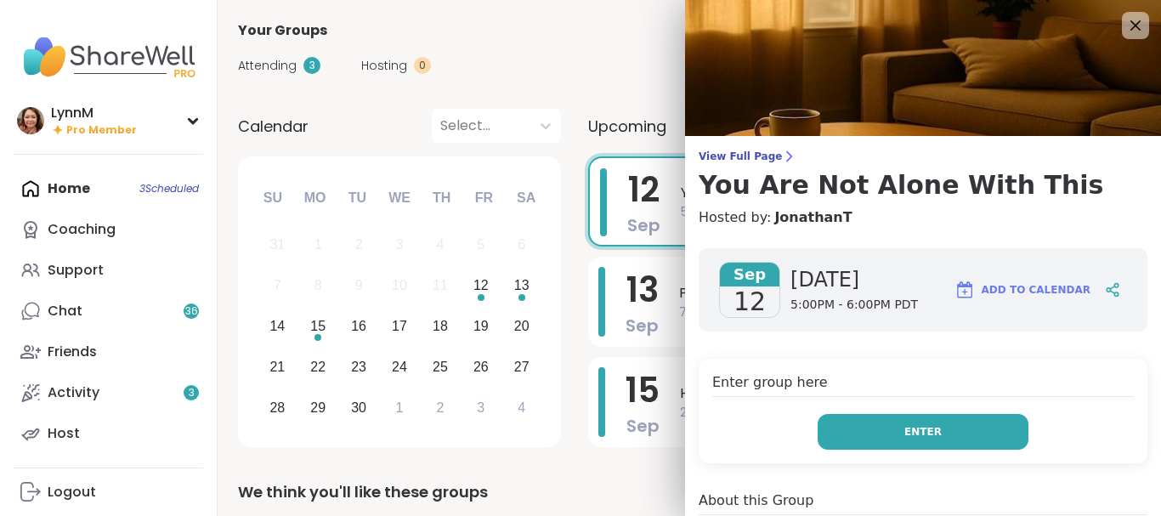
click at [959, 441] on button "Enter" at bounding box center [923, 432] width 211 height 36
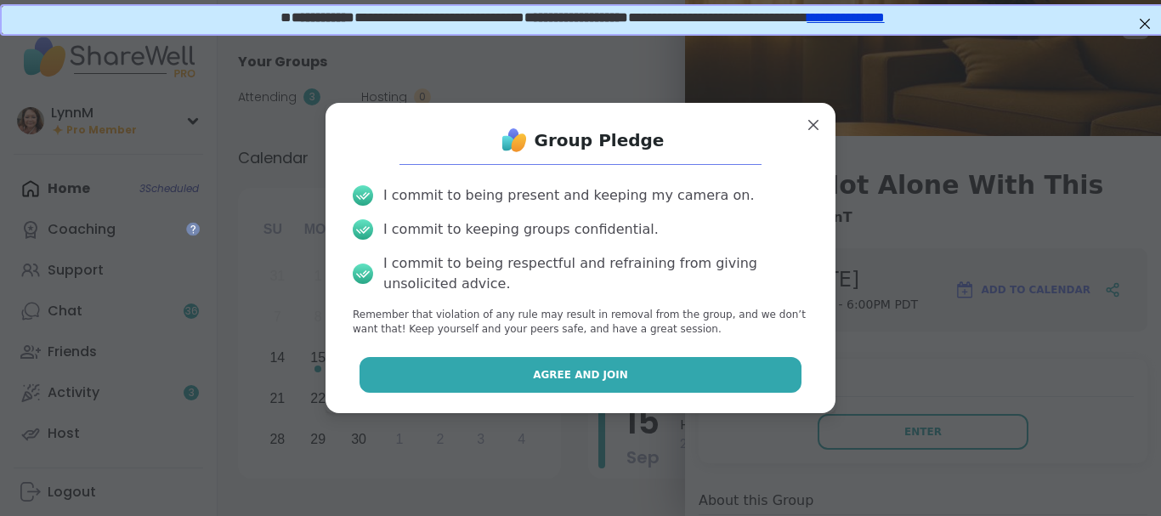
click at [667, 372] on button "Agree and Join" at bounding box center [581, 375] width 443 height 36
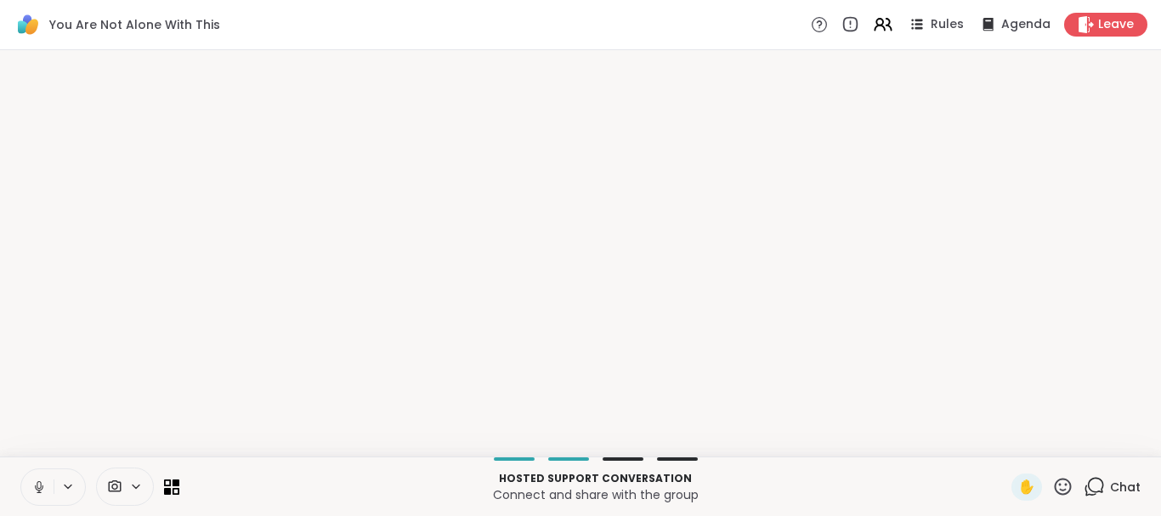
drag, startPoint x: 960, startPoint y: 485, endPoint x: 969, endPoint y: 466, distance: 21.7
click at [962, 478] on p "Hosted support conversation" at bounding box center [596, 478] width 812 height 15
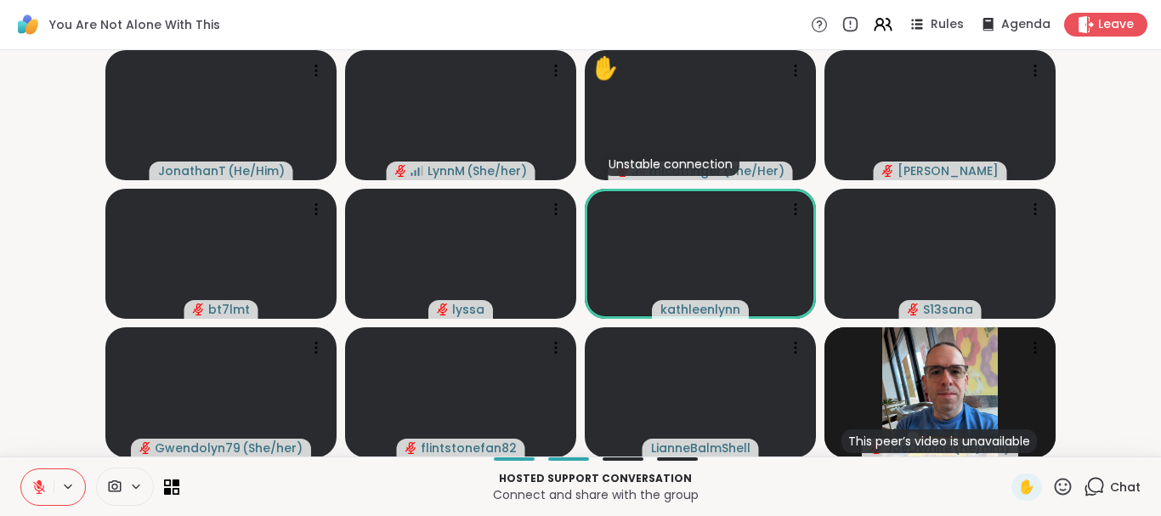
click at [135, 485] on icon at bounding box center [136, 487] width 14 height 14
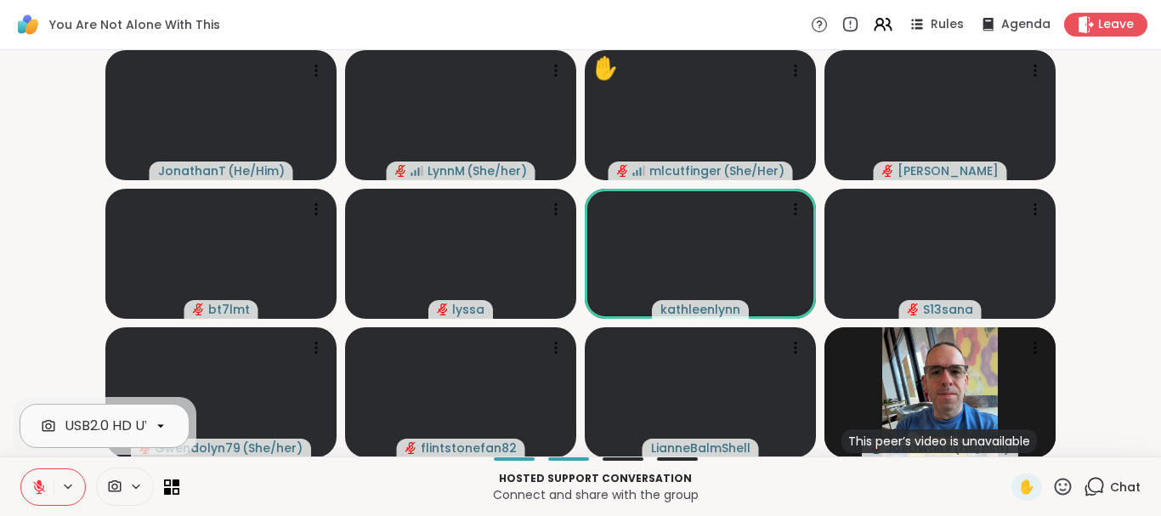
click at [160, 428] on icon at bounding box center [160, 425] width 15 height 15
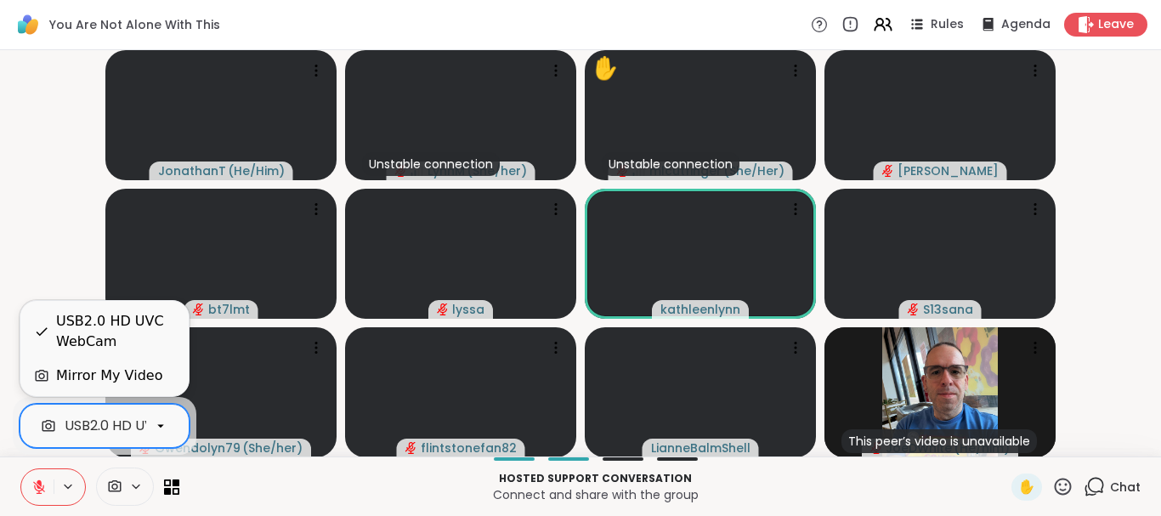
click at [99, 328] on div "USB2.0 HD UVC WebCam" at bounding box center [115, 331] width 119 height 41
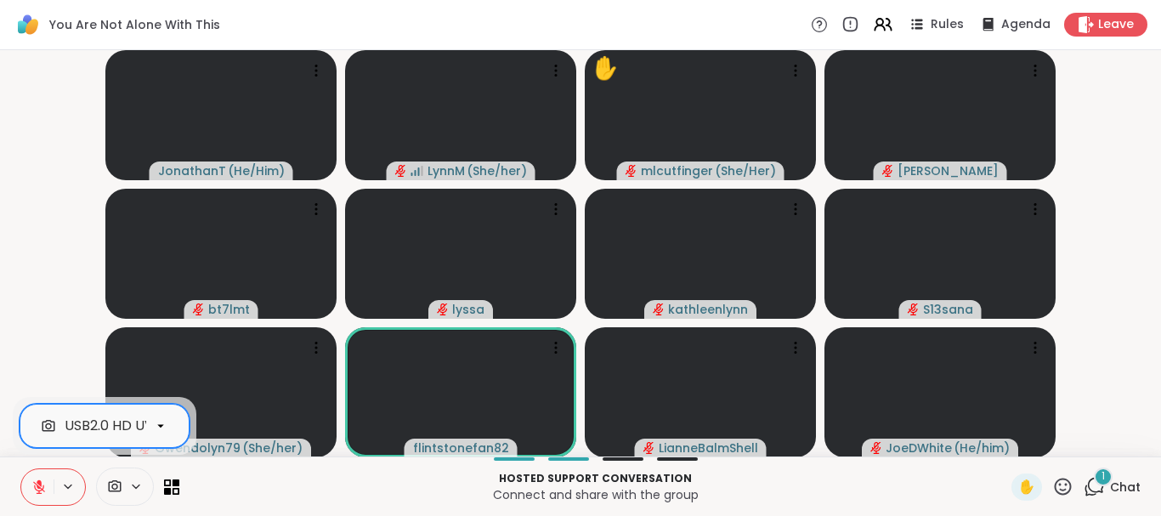
click at [1099, 486] on icon at bounding box center [1094, 486] width 21 height 21
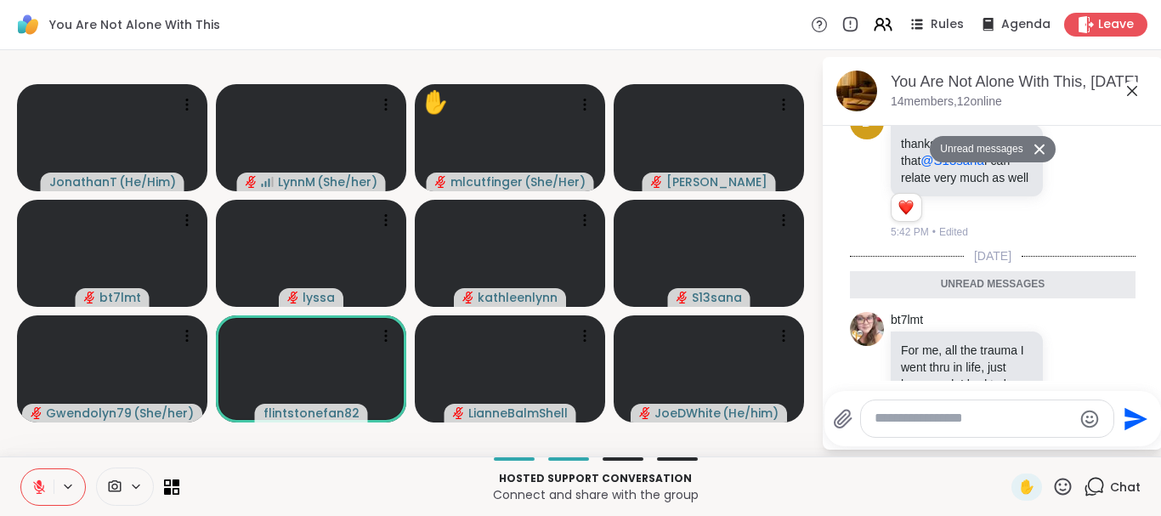
scroll to position [4356, 0]
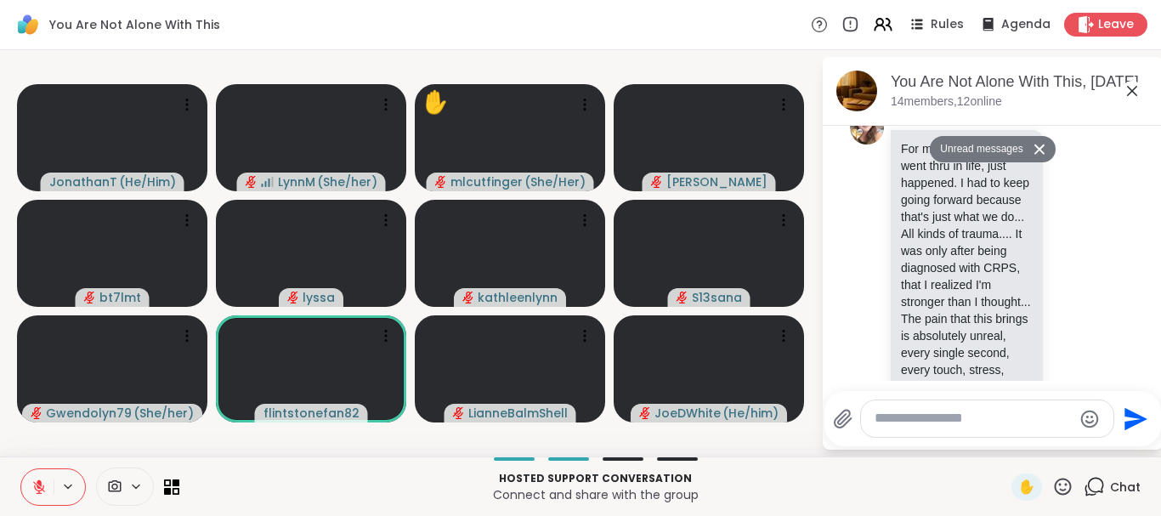
click at [1133, 88] on icon at bounding box center [1132, 91] width 20 height 20
